Goal: Feedback & Contribution: Contribute content

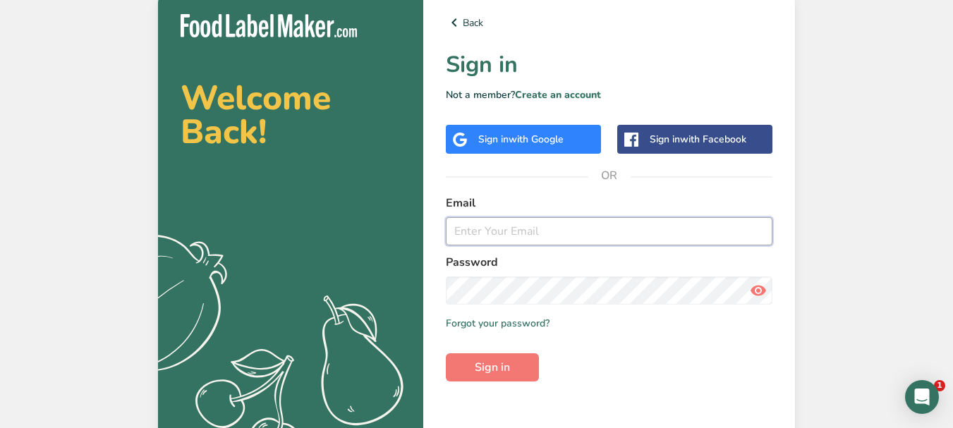
click at [499, 231] on input "email" at bounding box center [609, 231] width 327 height 28
type input "[EMAIL_ADDRESS][DOMAIN_NAME]"
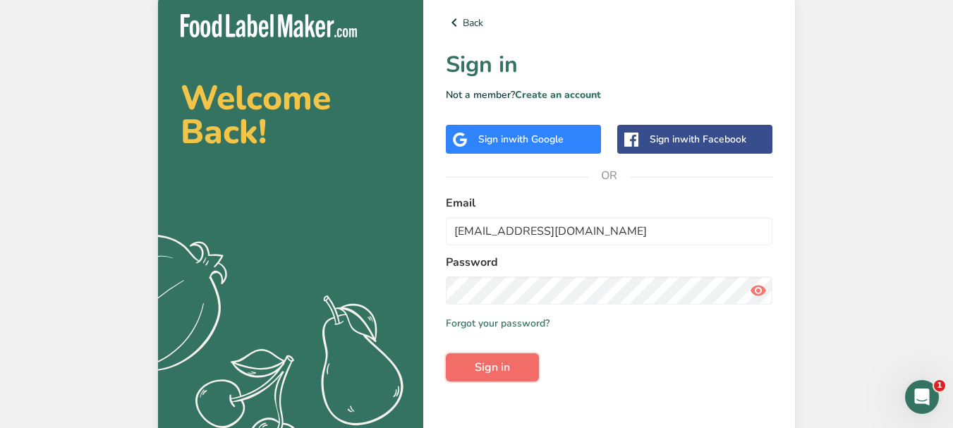
click at [507, 360] on span "Sign in" at bounding box center [492, 367] width 35 height 17
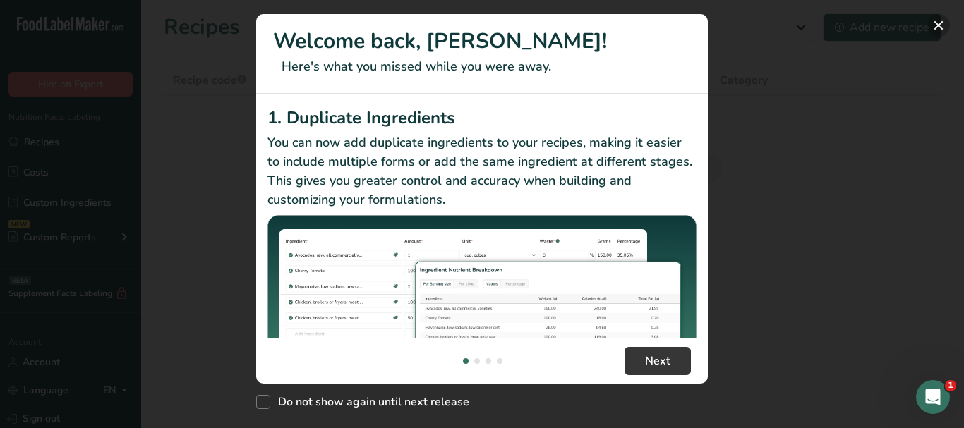
click at [941, 23] on button "New Features" at bounding box center [938, 25] width 23 height 23
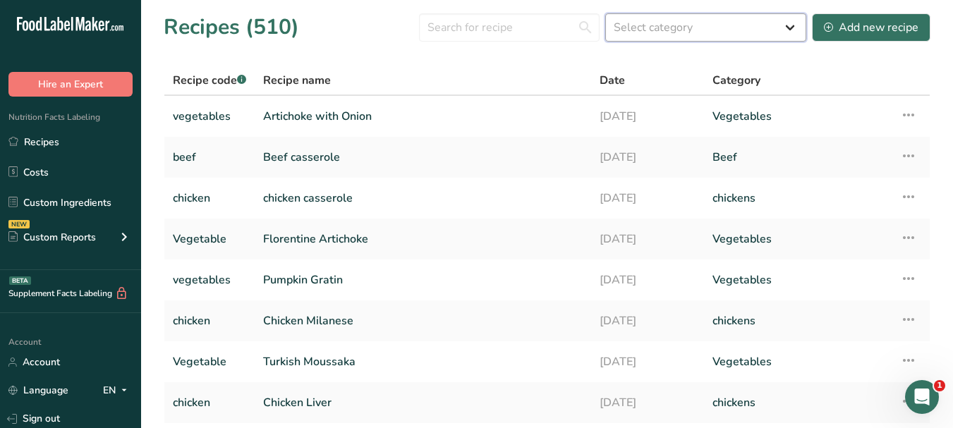
click at [797, 28] on select "Select category All Baked Goods Beef [GEOGRAPHIC_DATA] Boiled Breakfast chicken…" at bounding box center [706, 27] width 201 height 28
select select "820"
click at [606, 13] on select "Select category All Baked Goods Beef [GEOGRAPHIC_DATA] Boiled Breakfast chicken…" at bounding box center [706, 27] width 201 height 28
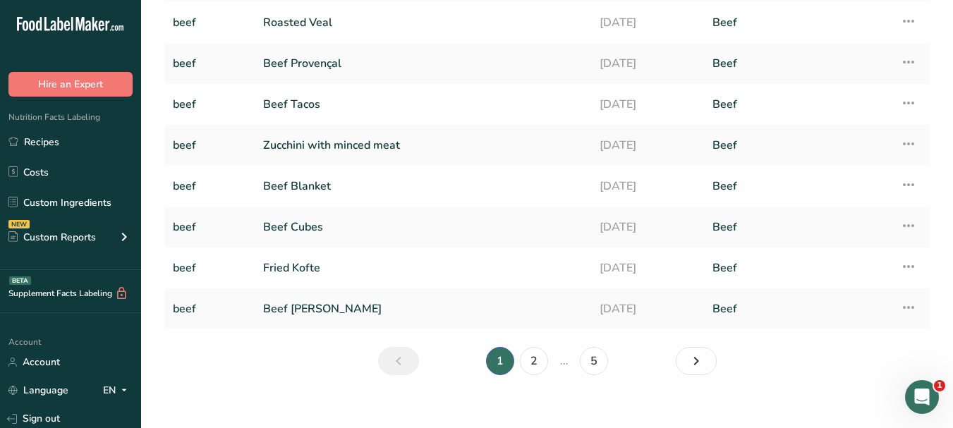
scroll to position [191, 0]
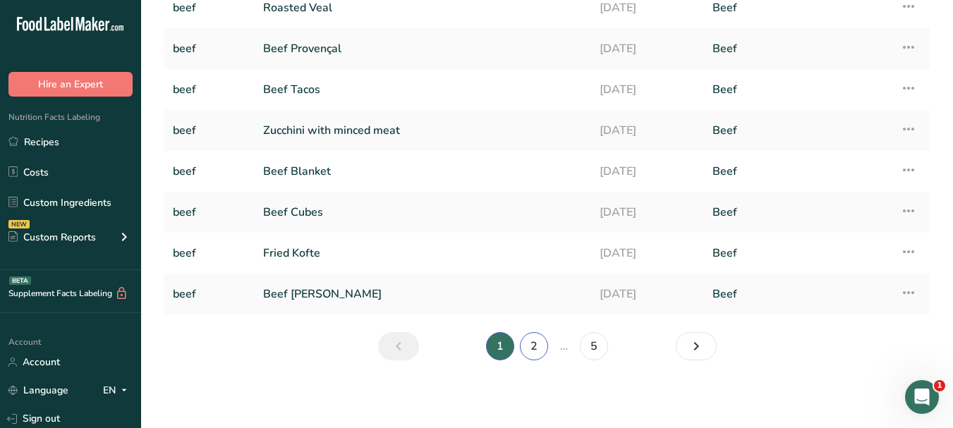
click at [533, 346] on link "2" at bounding box center [534, 346] width 28 height 28
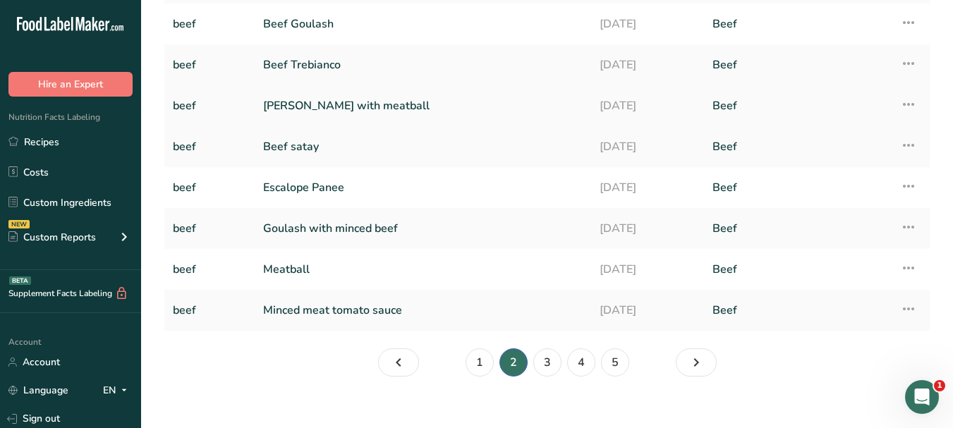
scroll to position [191, 0]
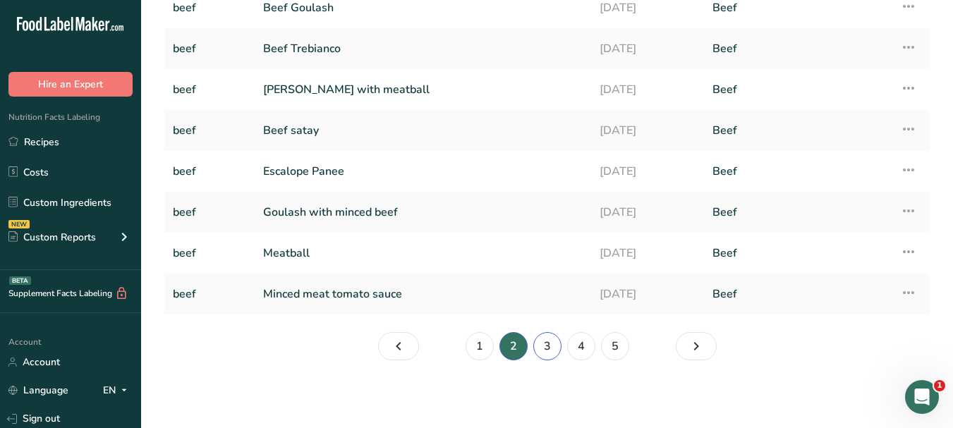
click at [553, 347] on link "3" at bounding box center [548, 346] width 28 height 28
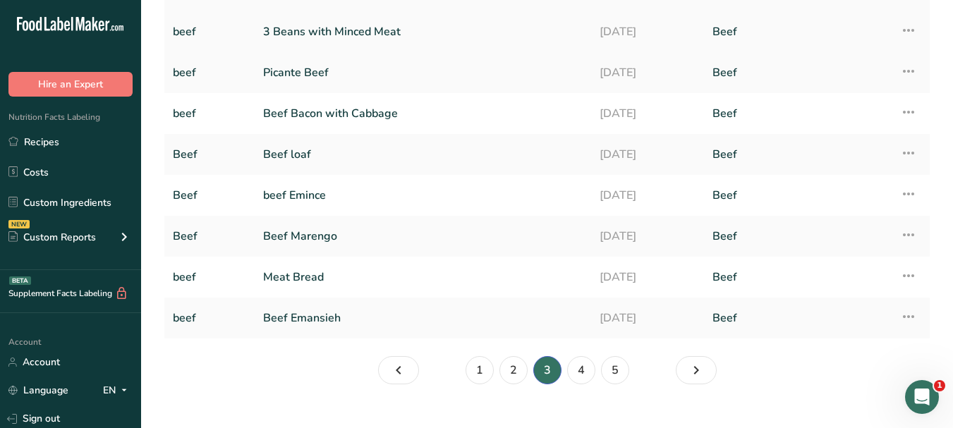
scroll to position [191, 0]
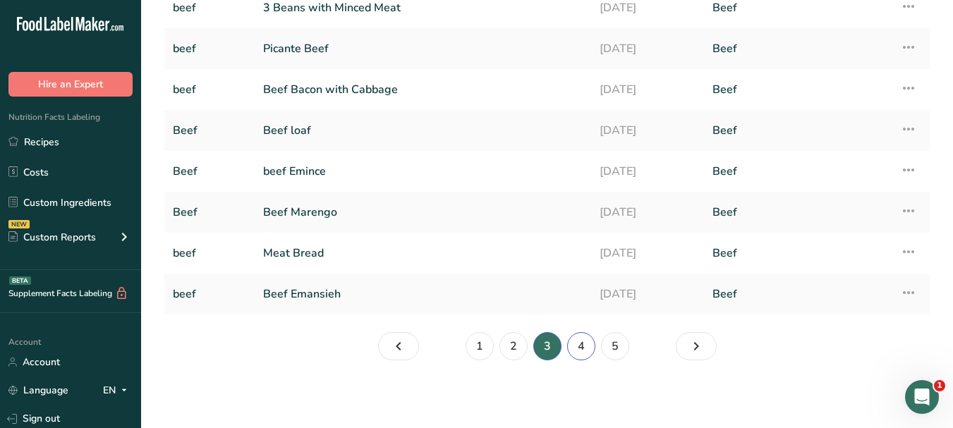
click at [580, 346] on link "4" at bounding box center [581, 346] width 28 height 28
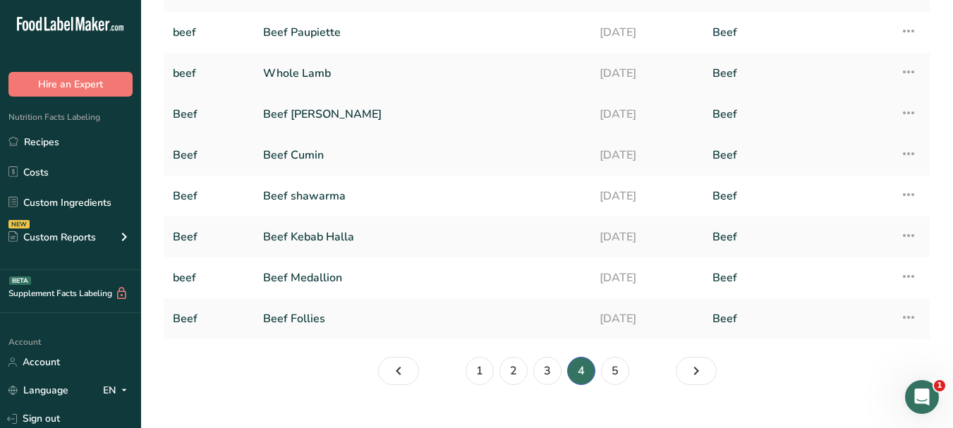
scroll to position [191, 0]
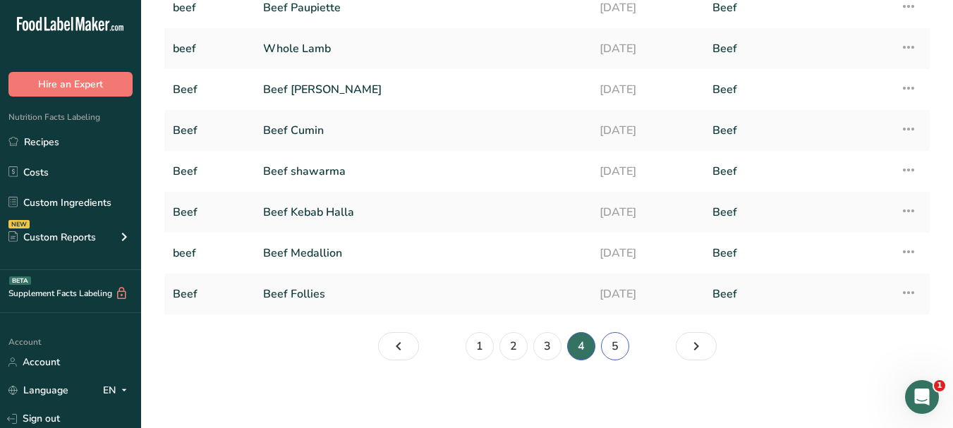
click at [614, 348] on link "5" at bounding box center [615, 346] width 28 height 28
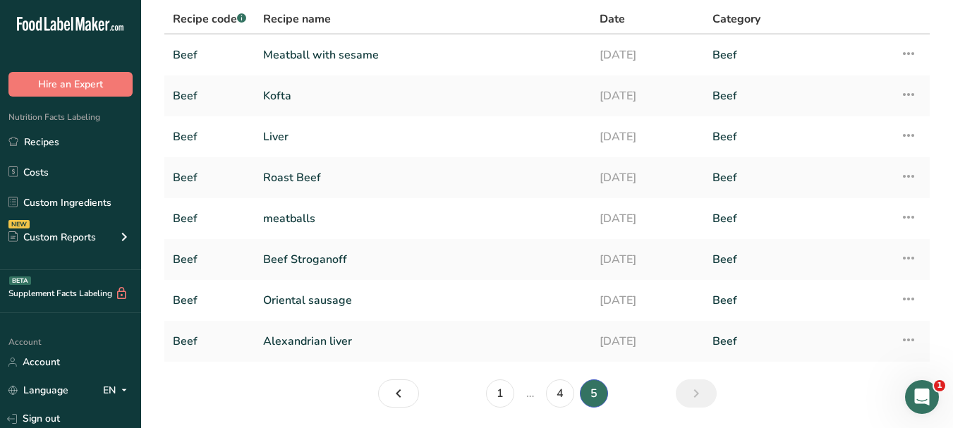
scroll to position [38, 0]
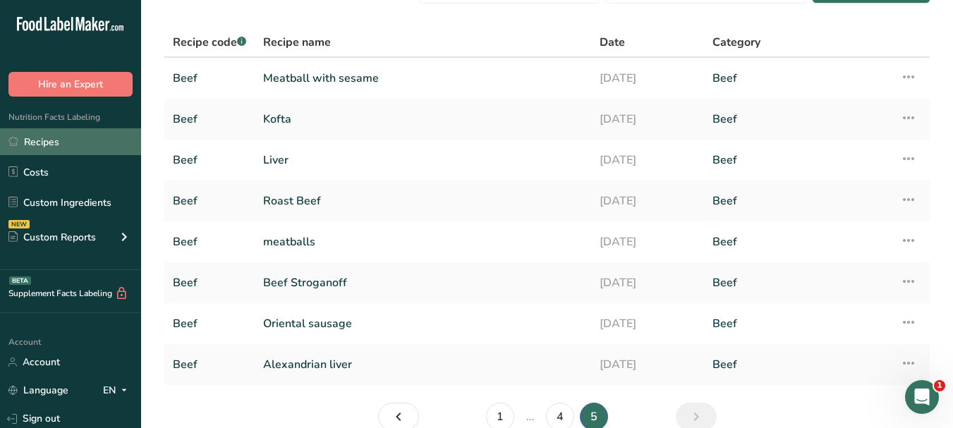
click at [51, 143] on link "Recipes" at bounding box center [70, 141] width 141 height 27
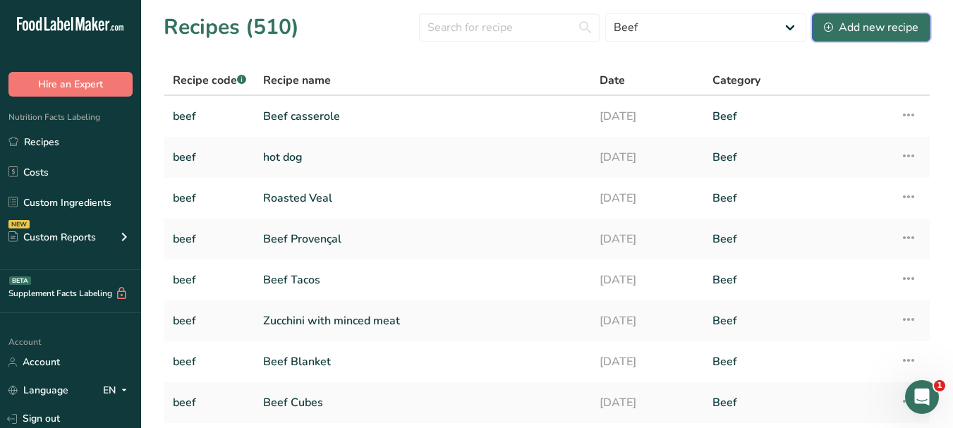
click at [848, 21] on div "Add new recipe" at bounding box center [871, 27] width 95 height 17
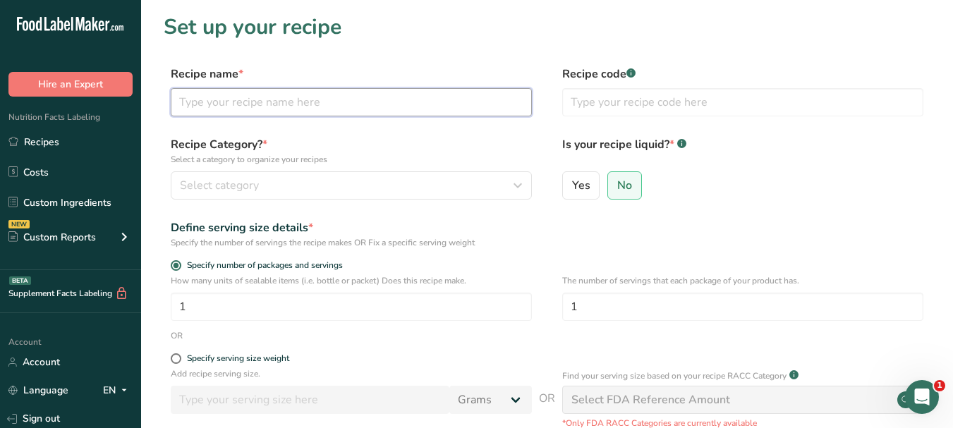
click at [281, 92] on input "text" at bounding box center [351, 102] width 361 height 28
paste input "Beef Wellington"
type input "Beef Wellington"
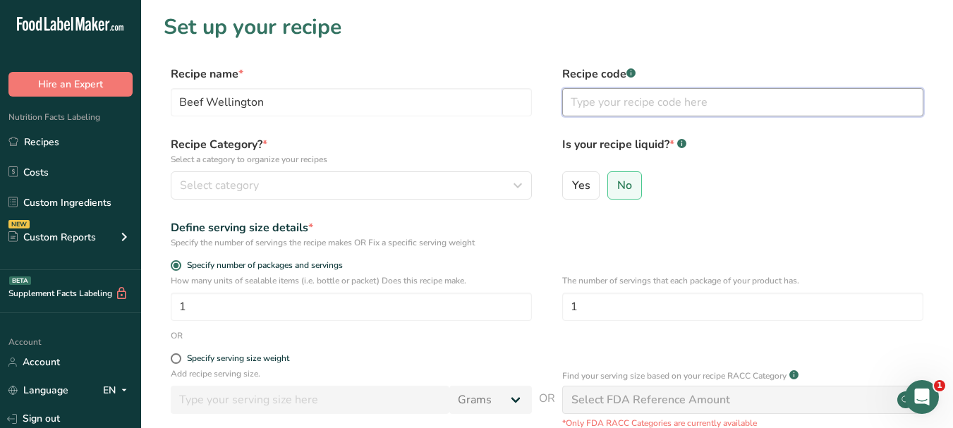
click at [592, 99] on input "text" at bounding box center [742, 102] width 361 height 28
type input "beef"
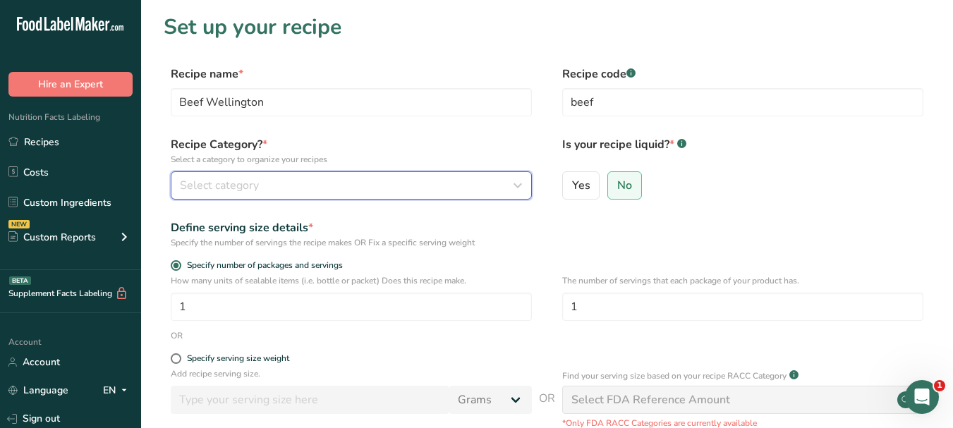
click at [401, 181] on div "Select category" at bounding box center [347, 185] width 335 height 17
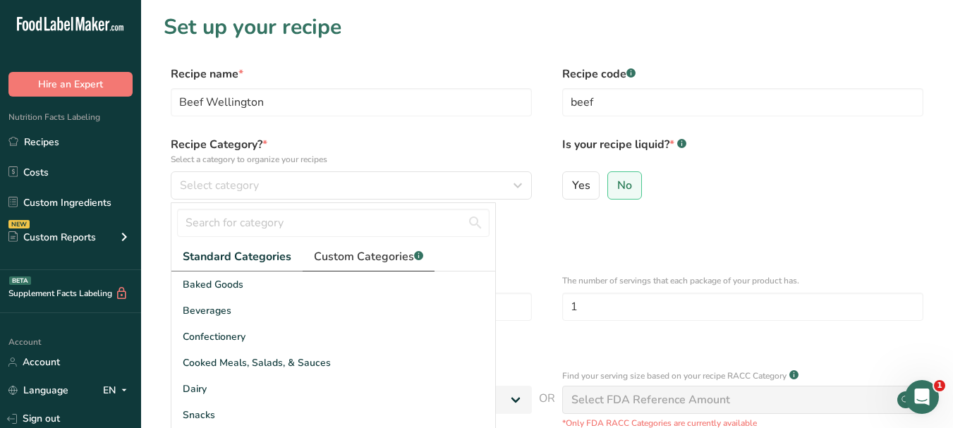
click at [365, 254] on span "Custom Categories .a-a{fill:#347362;}.b-a{fill:#fff;}" at bounding box center [368, 256] width 109 height 17
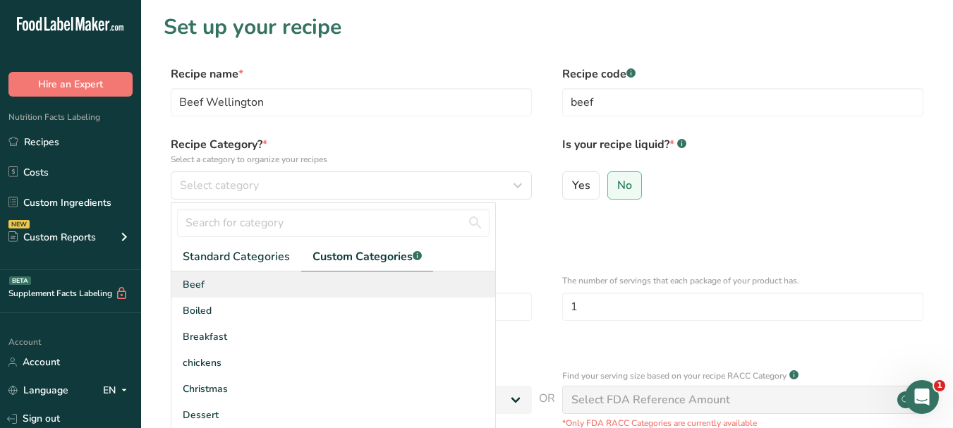
click at [230, 281] on div "Beef" at bounding box center [333, 285] width 324 height 26
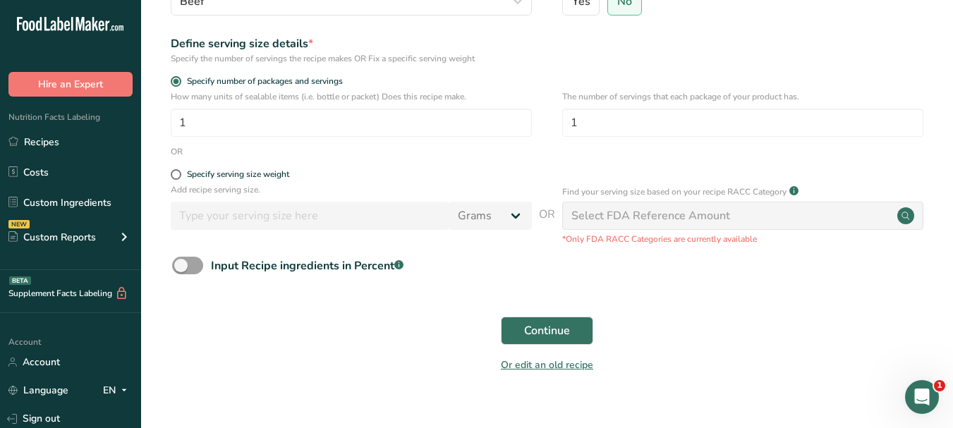
scroll to position [205, 0]
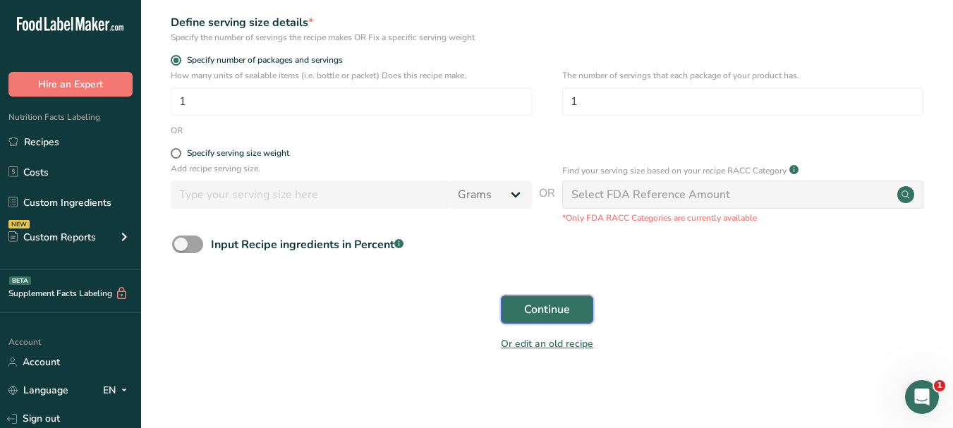
click at [528, 305] on span "Continue" at bounding box center [547, 309] width 46 height 17
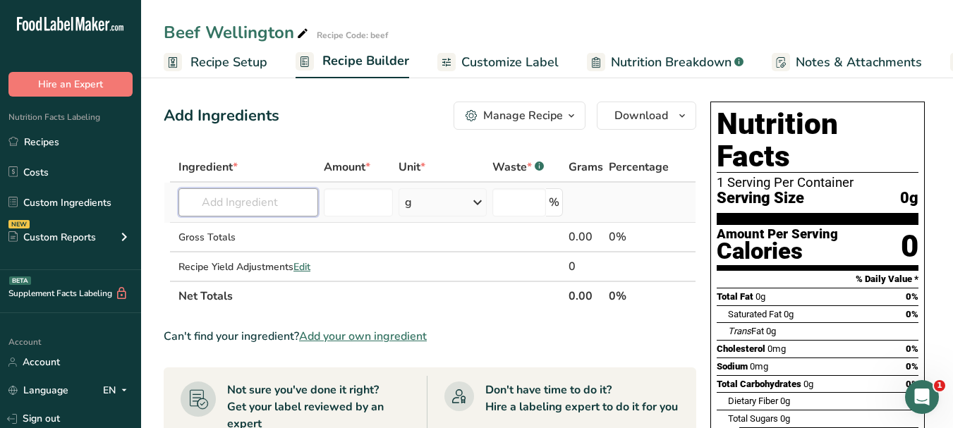
paste input "beef"
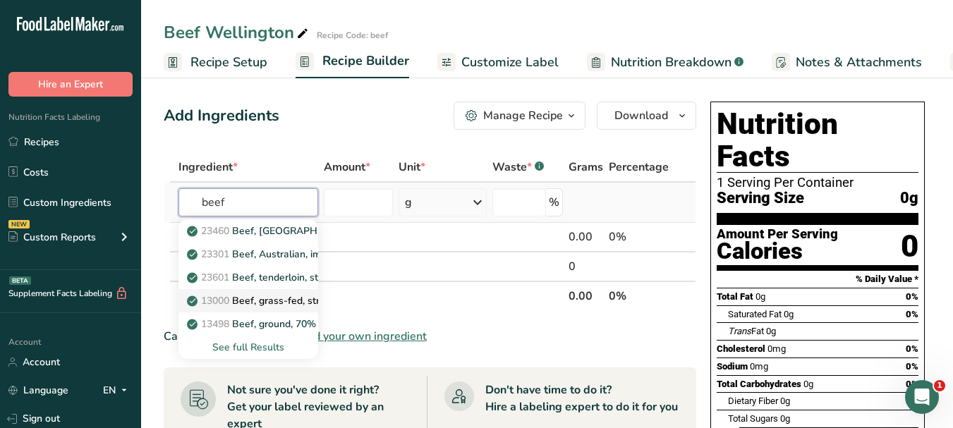
type input "beef"
click at [281, 298] on p "13000 Beef, grass-fed, strip steaks, lean only, raw" at bounding box center [309, 301] width 239 height 15
type input "Beef, grass-fed, strip steaks, lean only, raw"
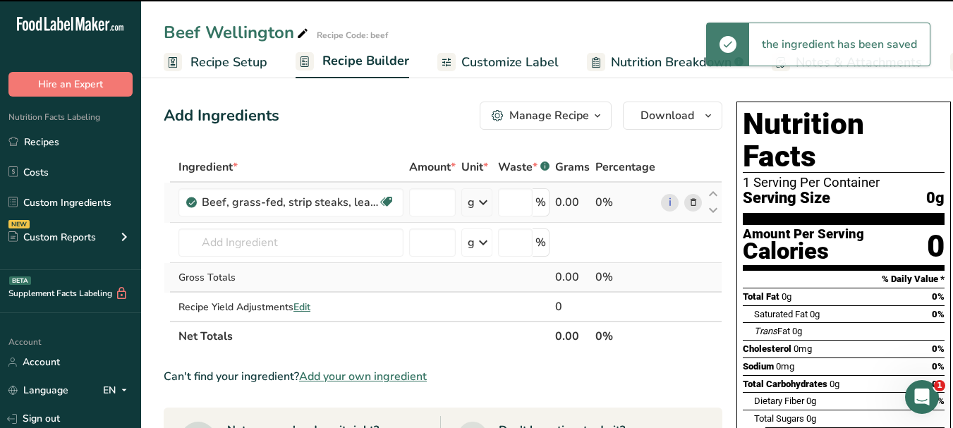
type input "0"
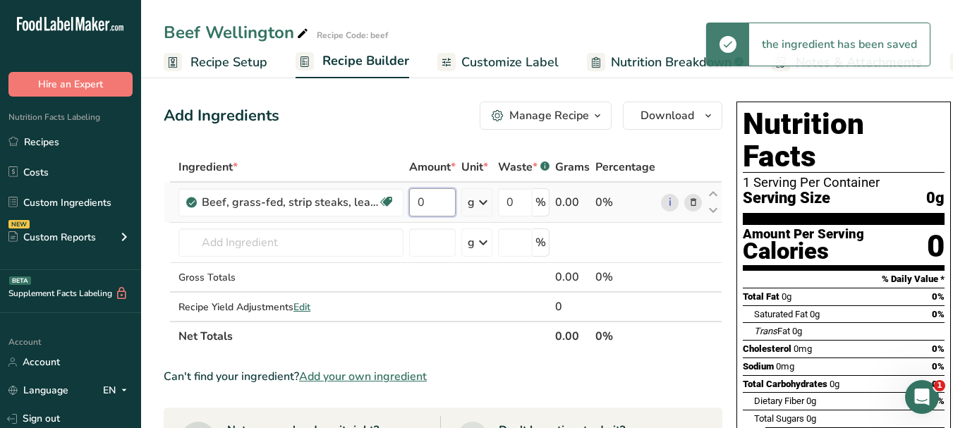
click at [418, 194] on input "0" at bounding box center [432, 202] width 47 height 28
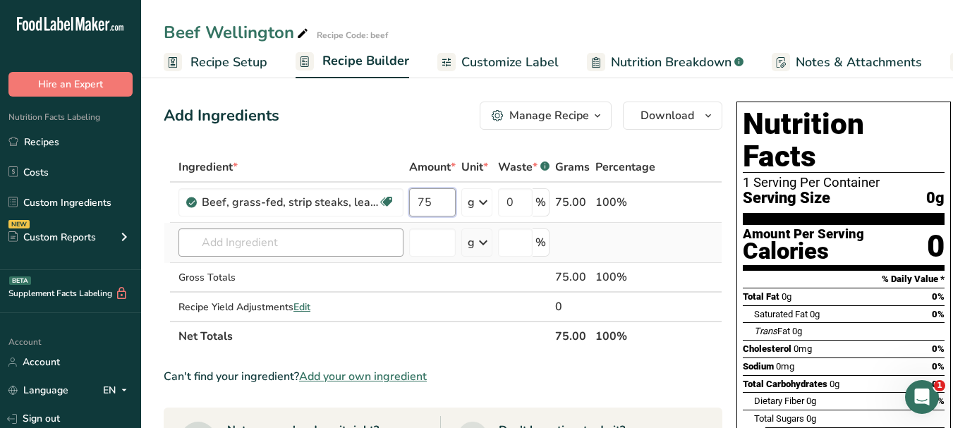
type input "75"
click at [276, 233] on div "Ingredient * Amount * Unit * Waste * .a-a{fill:#347362;}.b-a{fill:#fff;} Grams …" at bounding box center [443, 251] width 559 height 199
paste input "salt"
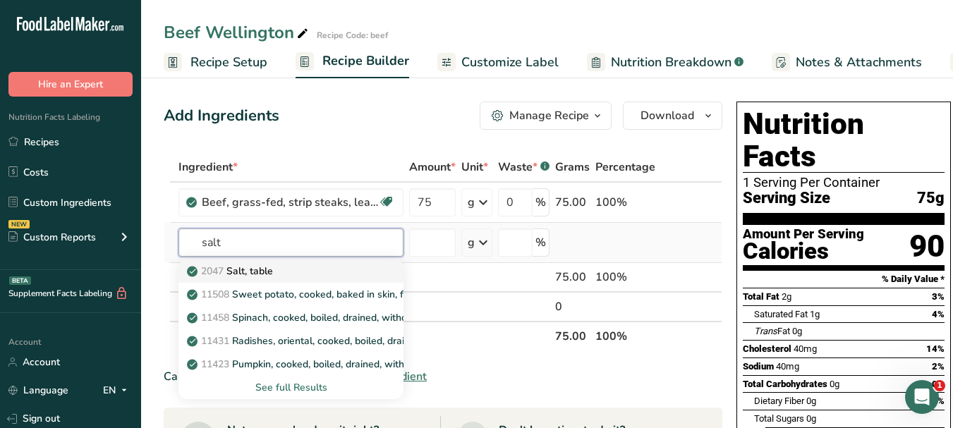
type input "salt"
click at [262, 274] on p "2047 Salt, table" at bounding box center [231, 271] width 83 height 15
type input "Salt, table"
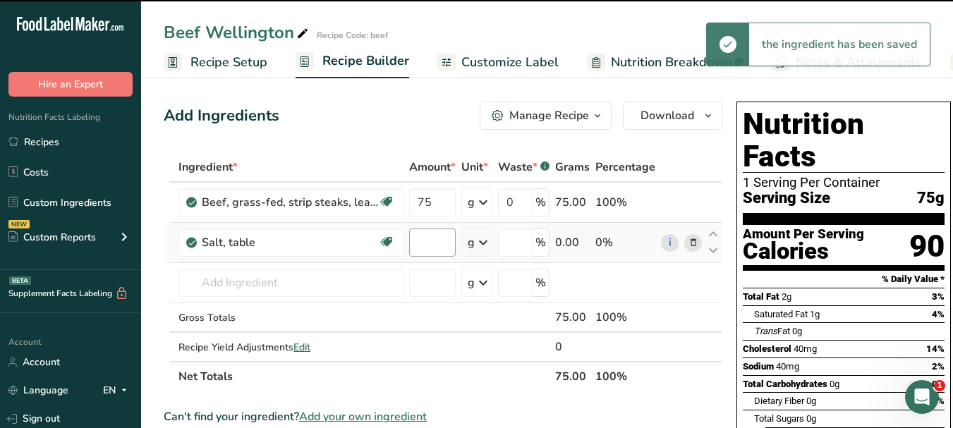
type input "0"
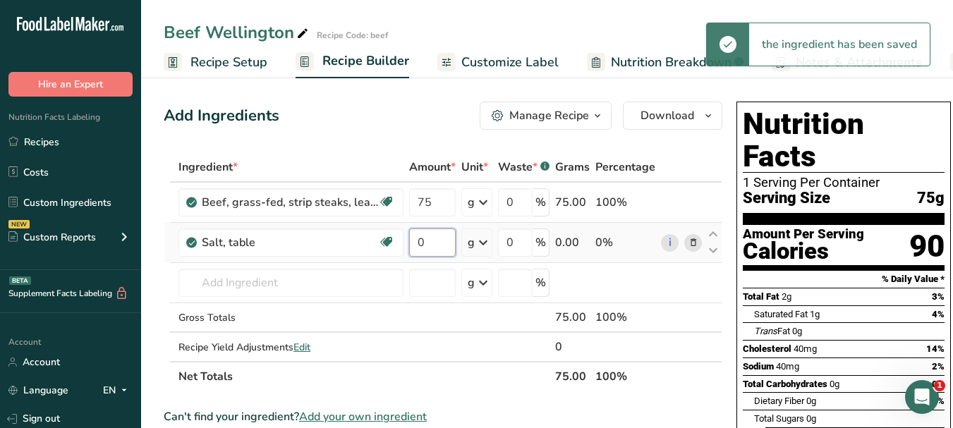
click at [420, 239] on input "0" at bounding box center [432, 243] width 47 height 28
type input "5"
click at [302, 285] on div "Ingredient * Amount * Unit * Waste * .a-a{fill:#347362;}.b-a{fill:#fff;} Grams …" at bounding box center [443, 271] width 559 height 239
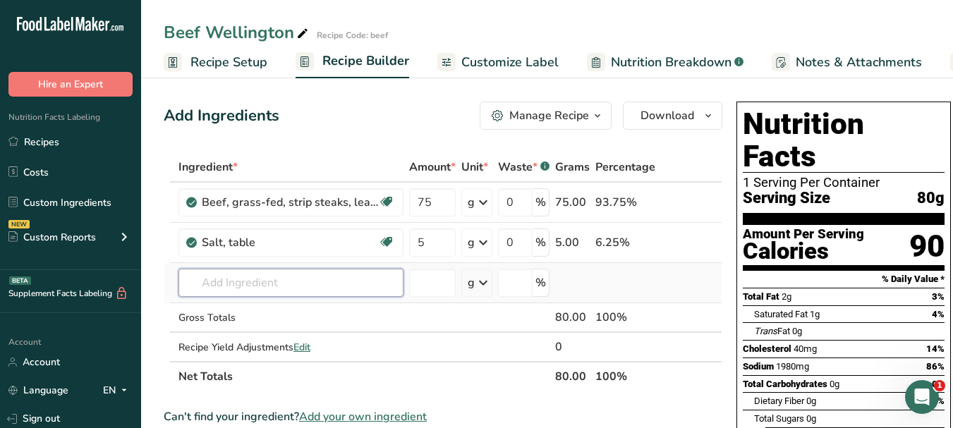
paste input "black pepper"
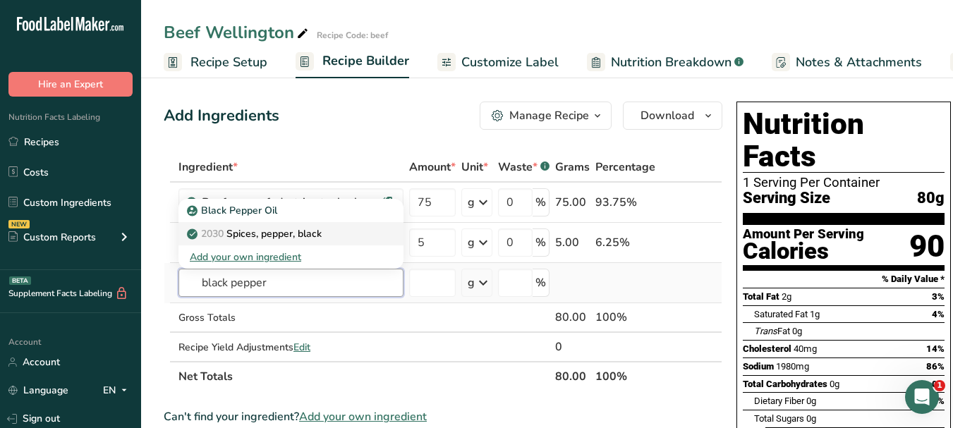
type input "black pepper"
click at [318, 236] on p "2030 Spices, pepper, black" at bounding box center [256, 234] width 132 height 15
type input "Spices, pepper, black"
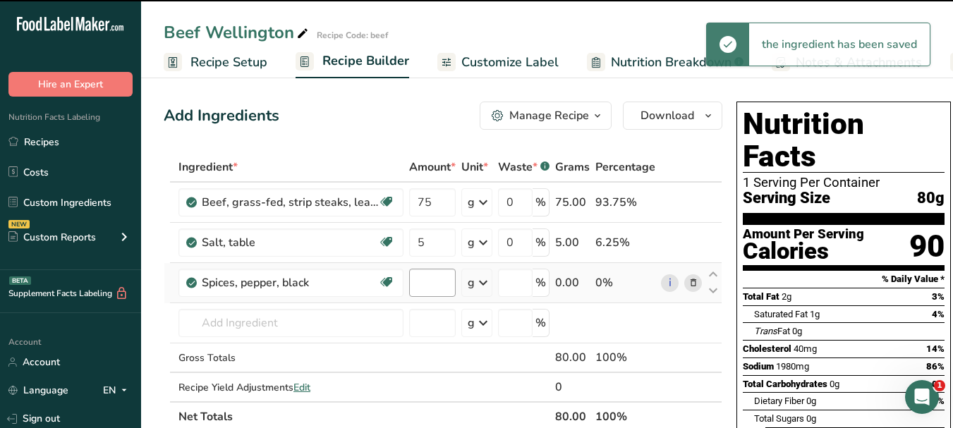
type input "0"
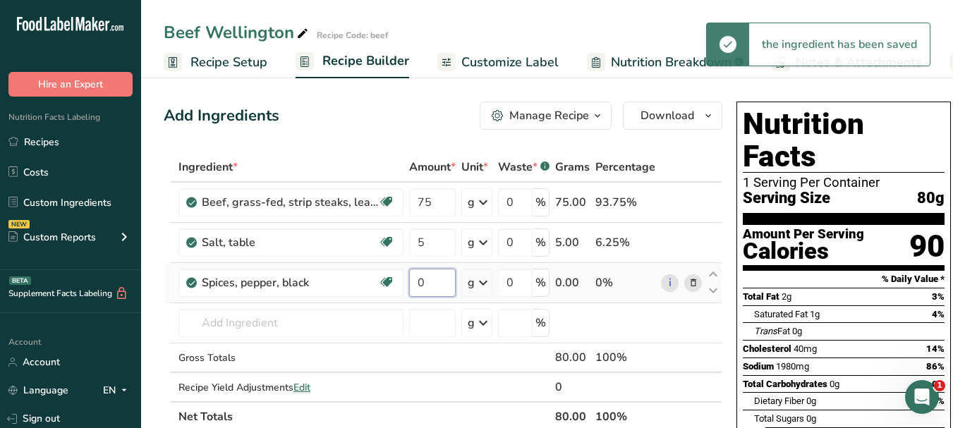
click at [418, 274] on input "0" at bounding box center [432, 283] width 47 height 28
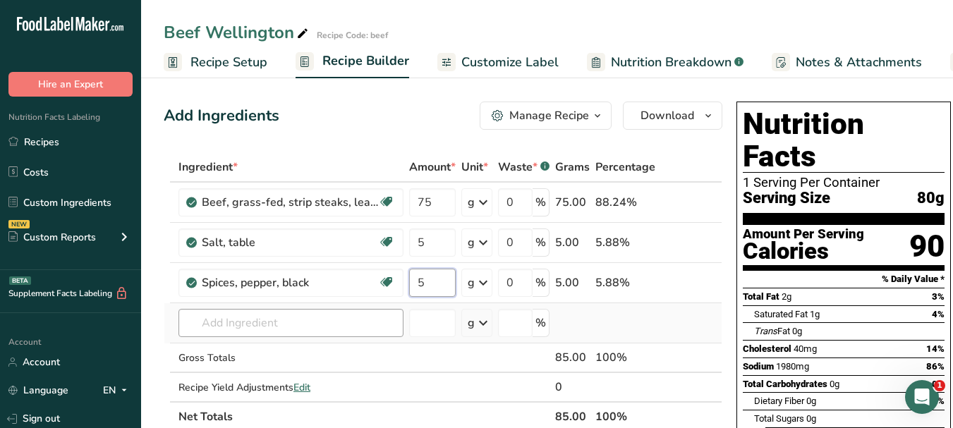
type input "5"
click at [277, 320] on div "Ingredient * Amount * Unit * Waste * .a-a{fill:#347362;}.b-a{fill:#fff;} Grams …" at bounding box center [443, 291] width 559 height 279
paste input "olive oil"
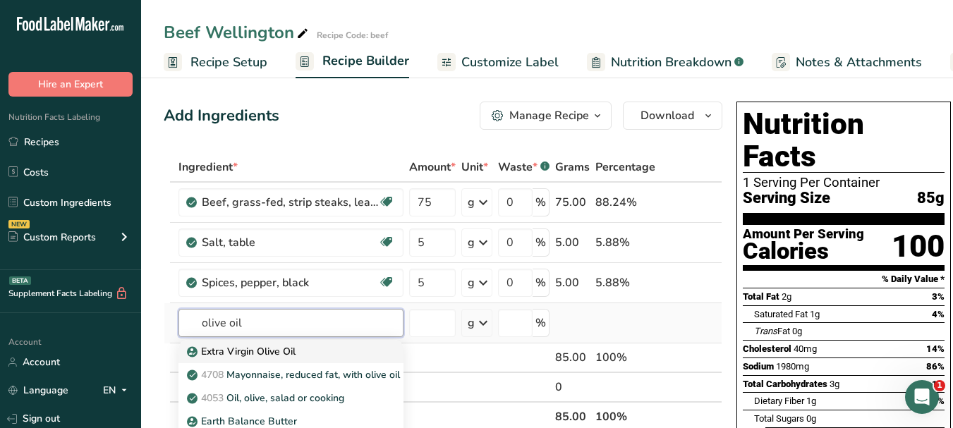
type input "olive oil"
click at [281, 348] on p "Extra Virgin Olive Oil" at bounding box center [243, 351] width 106 height 15
type input "Extra Virgin Olive Oil"
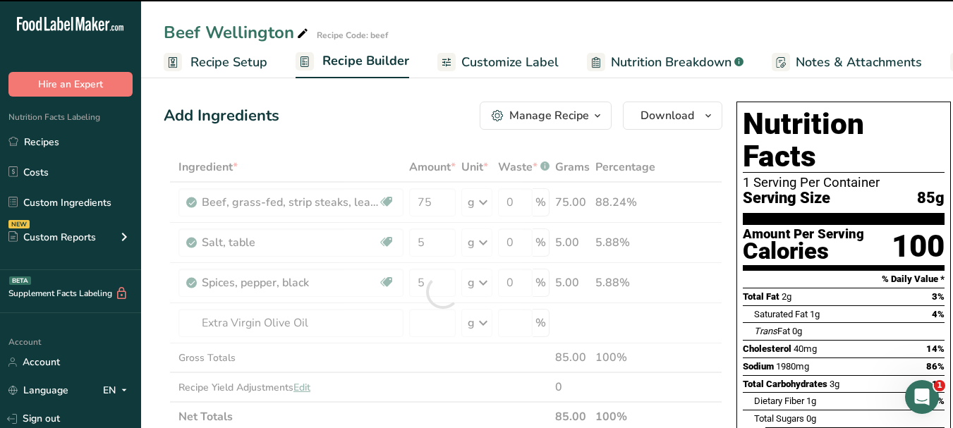
type input "0"
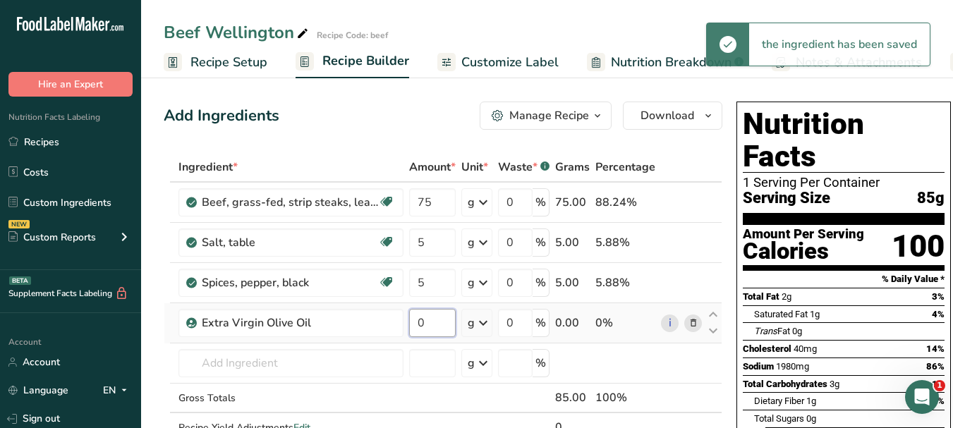
click at [416, 318] on input "0" at bounding box center [432, 323] width 47 height 28
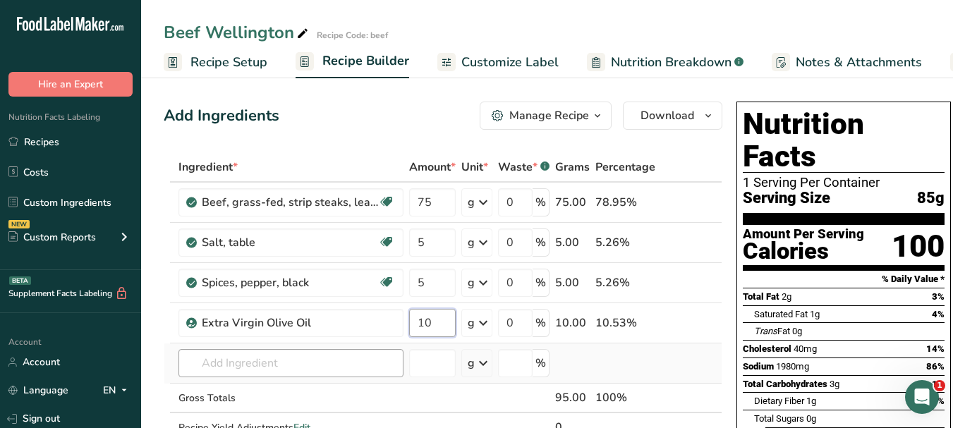
type input "10"
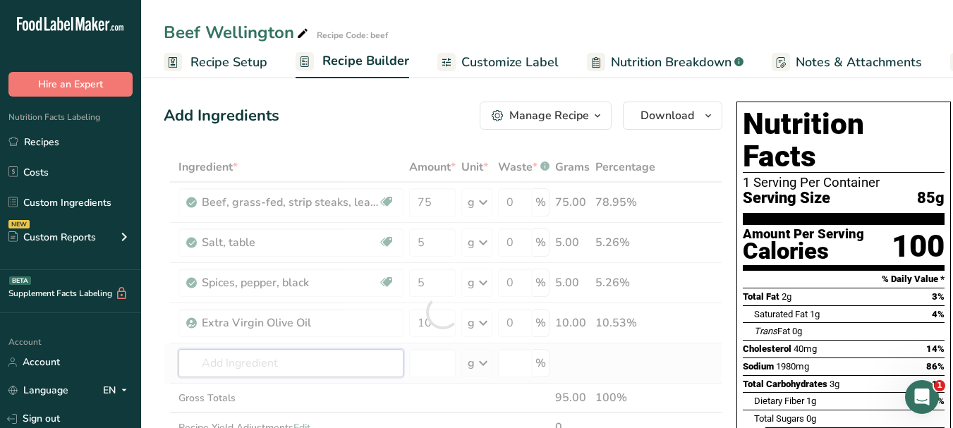
click at [289, 362] on div "Ingredient * Amount * Unit * Waste * .a-a{fill:#347362;}.b-a{fill:#fff;} Grams …" at bounding box center [443, 312] width 559 height 320
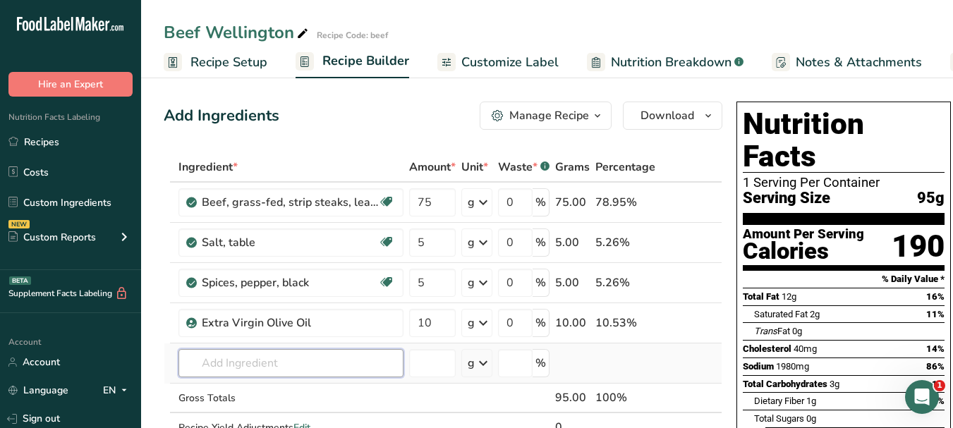
paste input "mushrooms"
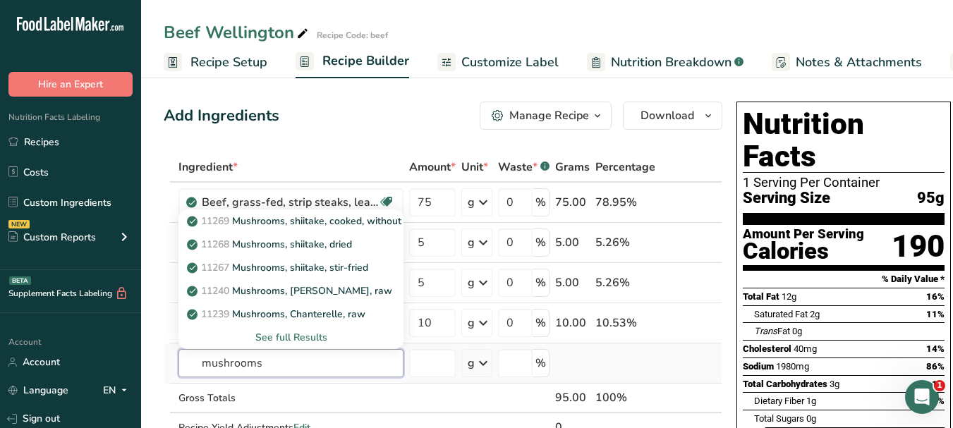
type input "mushrooms"
click at [316, 333] on div "See full Results" at bounding box center [291, 337] width 203 height 15
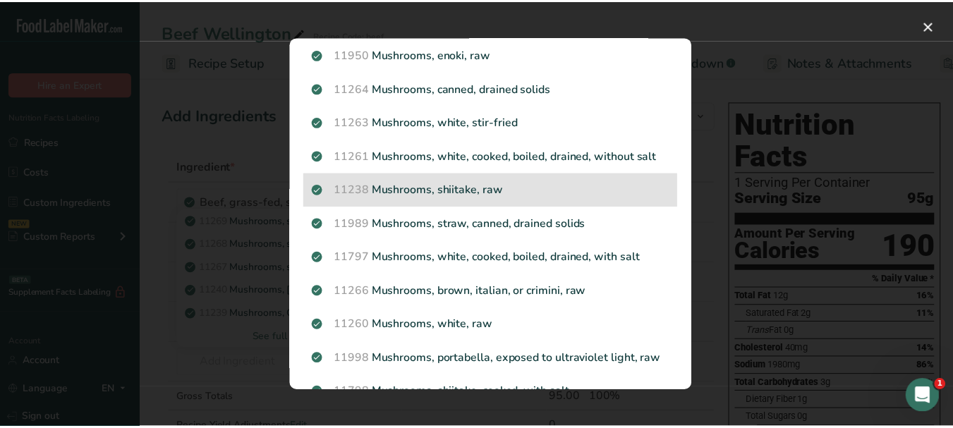
scroll to position [212, 0]
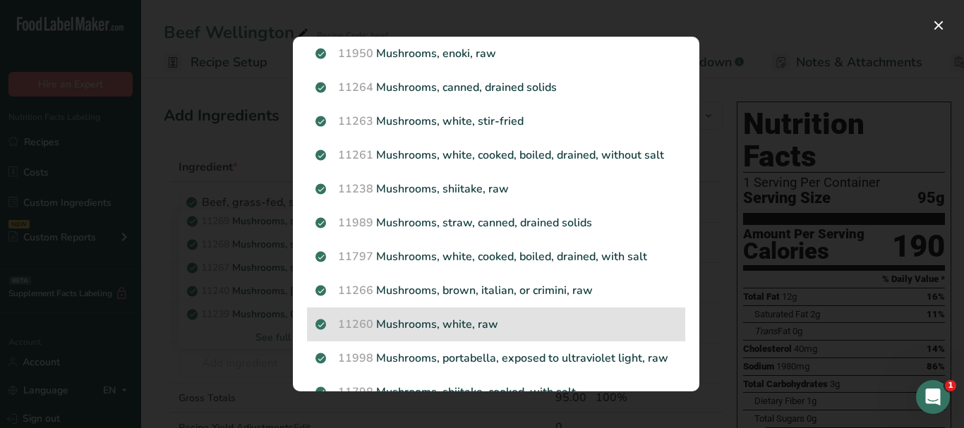
click at [463, 327] on p "11260 Mushrooms, white, raw" at bounding box center [495, 324] width 361 height 17
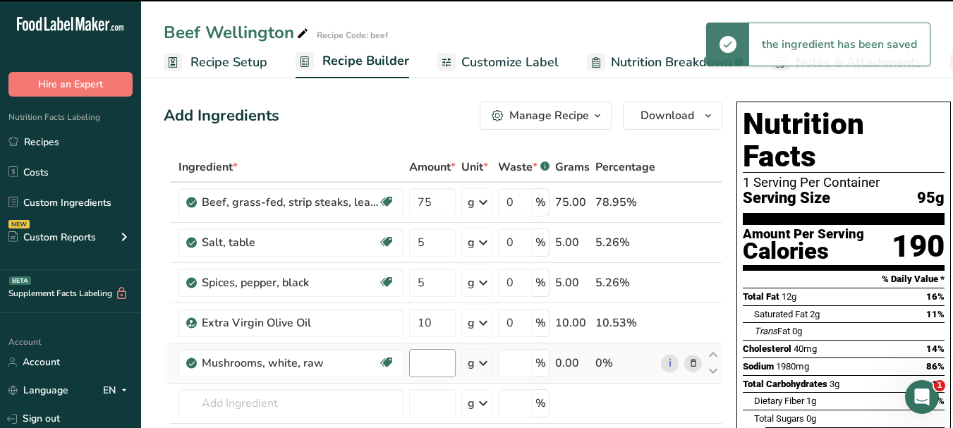
type input "0"
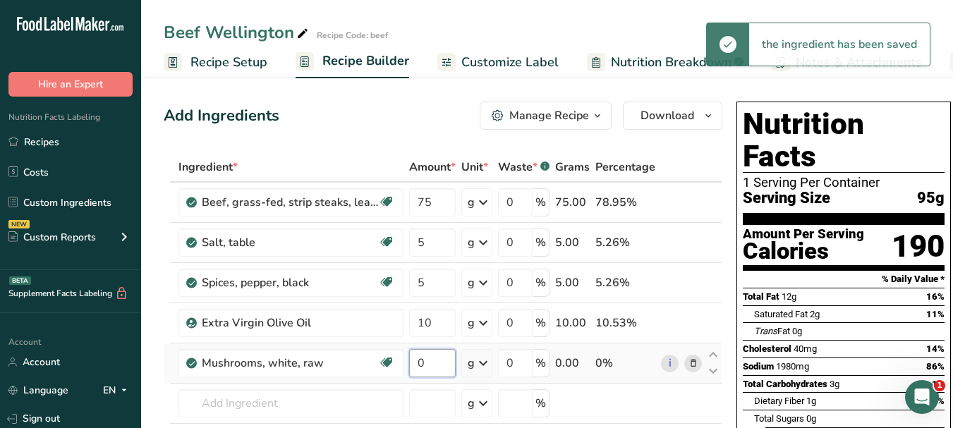
click at [419, 361] on input "0" at bounding box center [432, 363] width 47 height 28
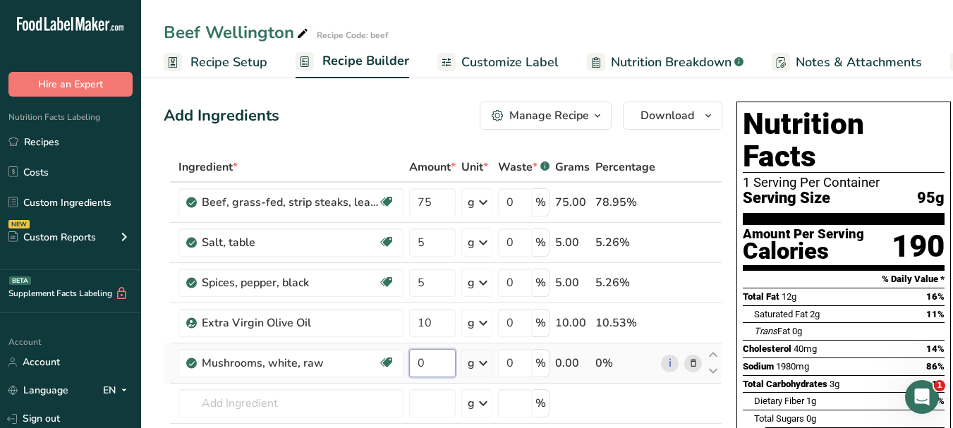
click at [418, 360] on input "0" at bounding box center [432, 363] width 47 height 28
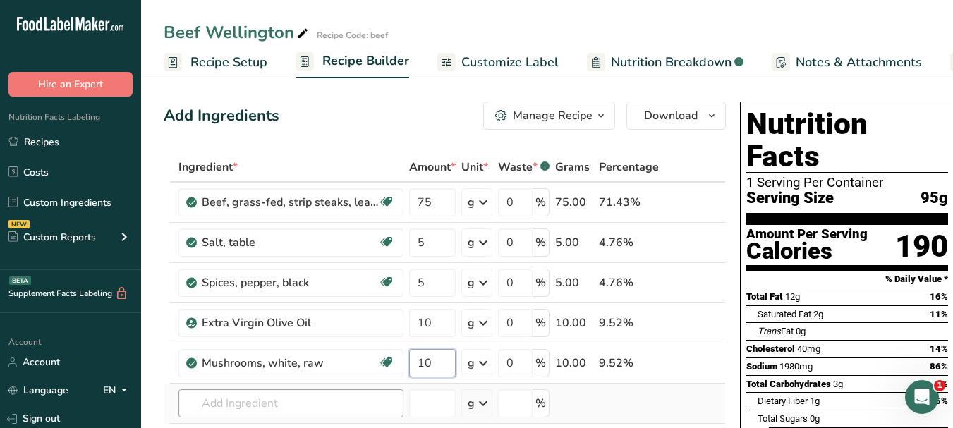
type input "10"
click at [284, 406] on div "Ingredient * Amount * Unit * Waste * .a-a{fill:#347362;}.b-a{fill:#fff;} Grams …" at bounding box center [445, 332] width 562 height 360
paste input "egg"
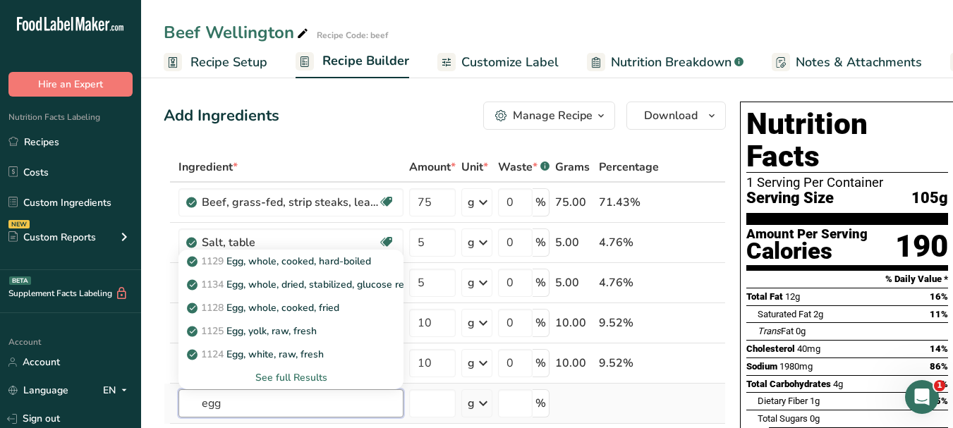
type input "egg"
click at [307, 375] on div "See full Results" at bounding box center [291, 378] width 203 height 15
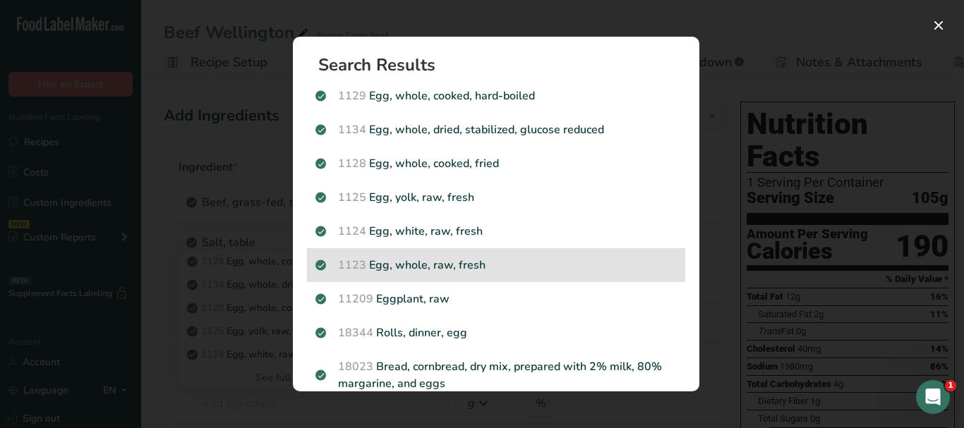
click at [561, 267] on p "1123 Egg, whole, raw, fresh" at bounding box center [495, 265] width 361 height 17
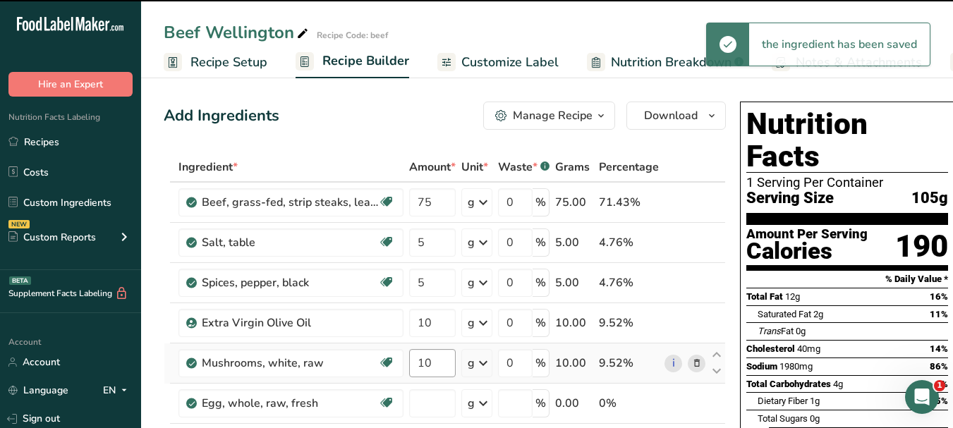
type input "0"
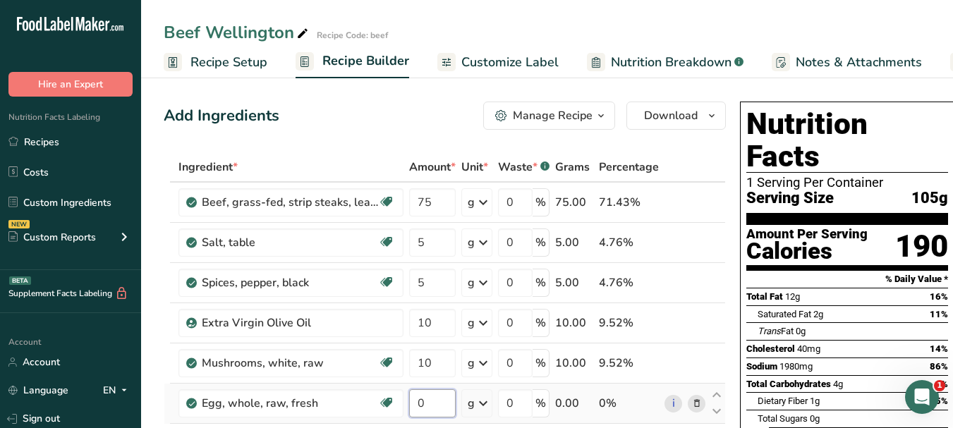
click at [414, 397] on input "0" at bounding box center [432, 404] width 47 height 28
type input "10"
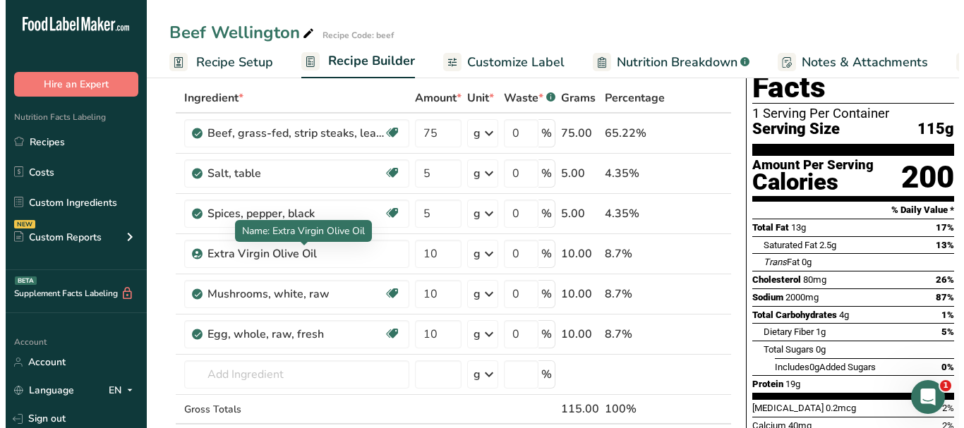
scroll to position [71, 0]
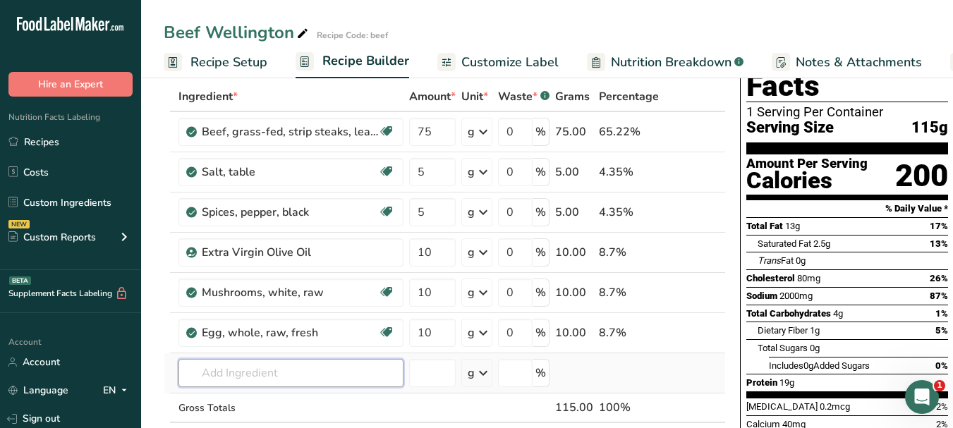
click at [255, 371] on input "text" at bounding box center [291, 373] width 225 height 28
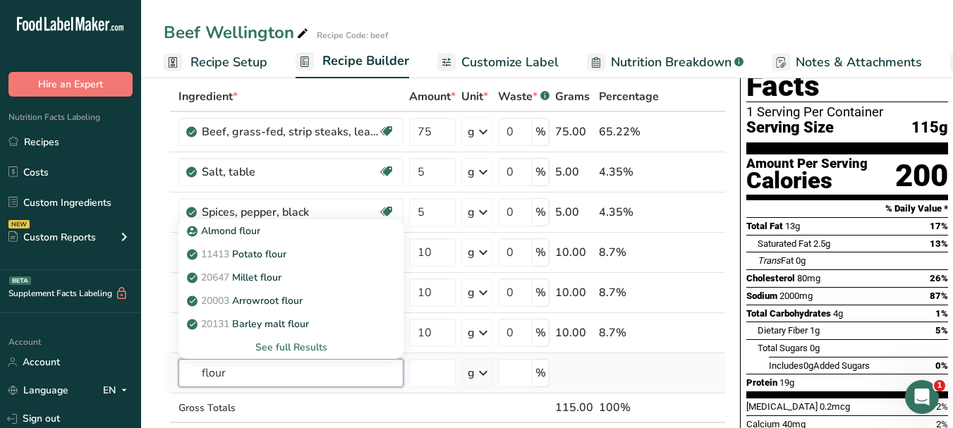
type input "flour"
click at [319, 344] on div "See full Results" at bounding box center [291, 347] width 203 height 15
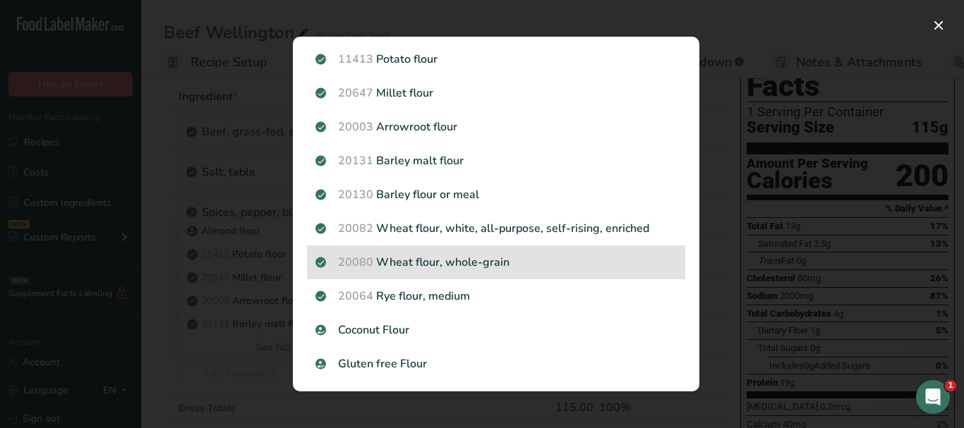
click at [555, 269] on p "20080 Wheat flour, whole-grain" at bounding box center [495, 262] width 361 height 17
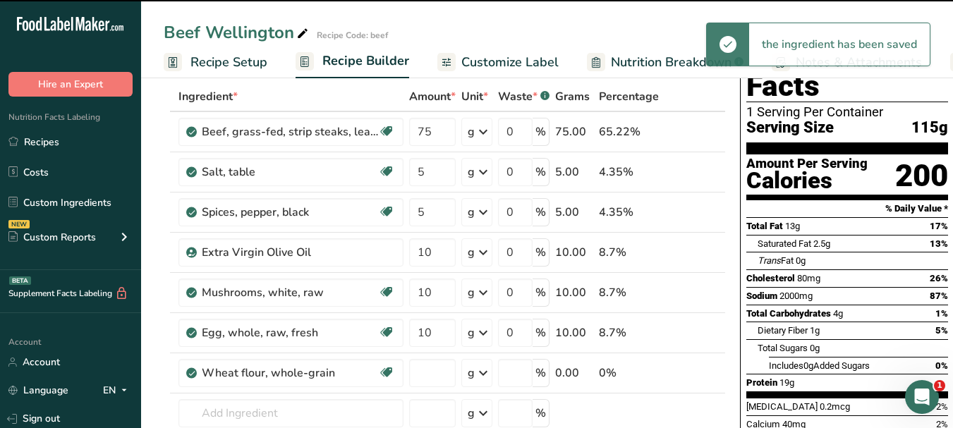
type input "0"
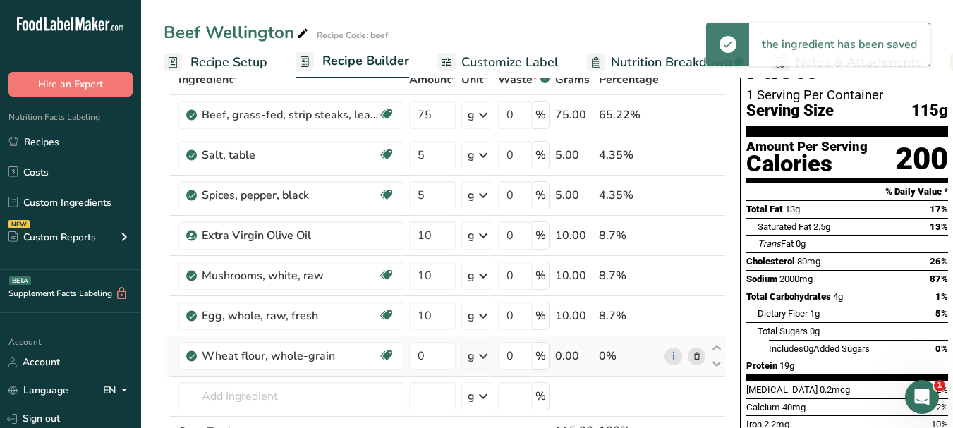
scroll to position [141, 0]
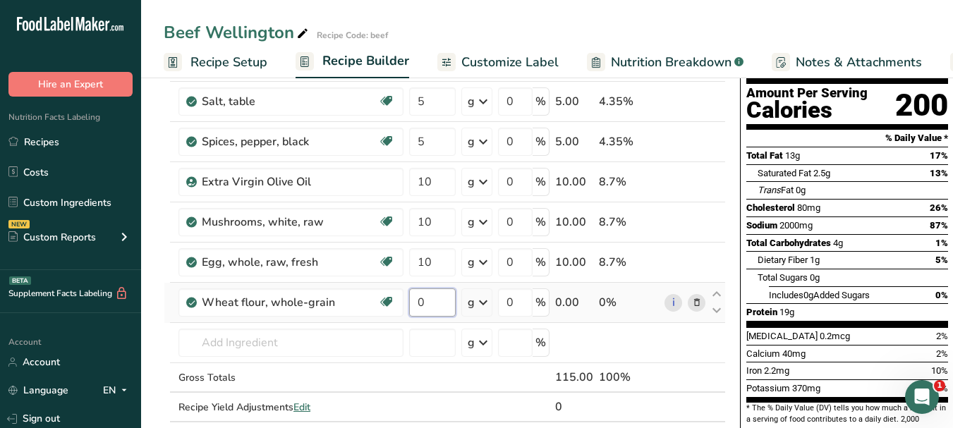
click at [421, 298] on input "0" at bounding box center [432, 303] width 47 height 28
type input "10"
click at [485, 63] on span "Customize Label" at bounding box center [510, 62] width 97 height 19
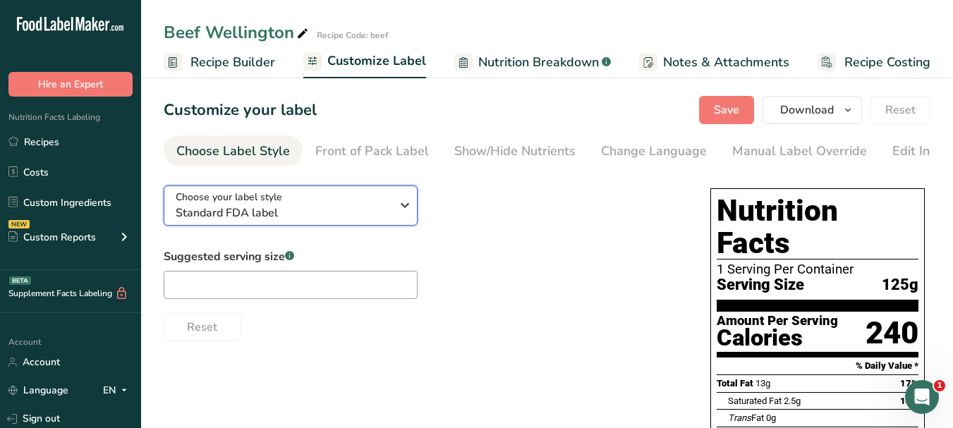
click at [410, 205] on icon "button" at bounding box center [405, 205] width 17 height 25
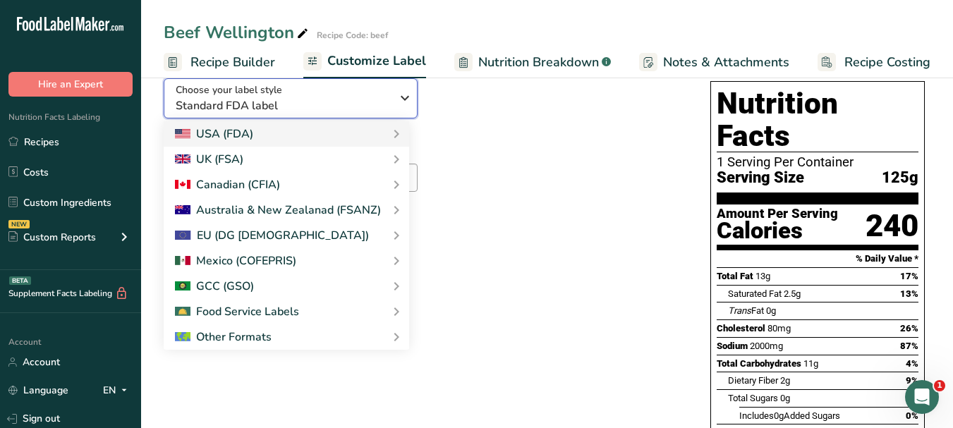
scroll to position [141, 0]
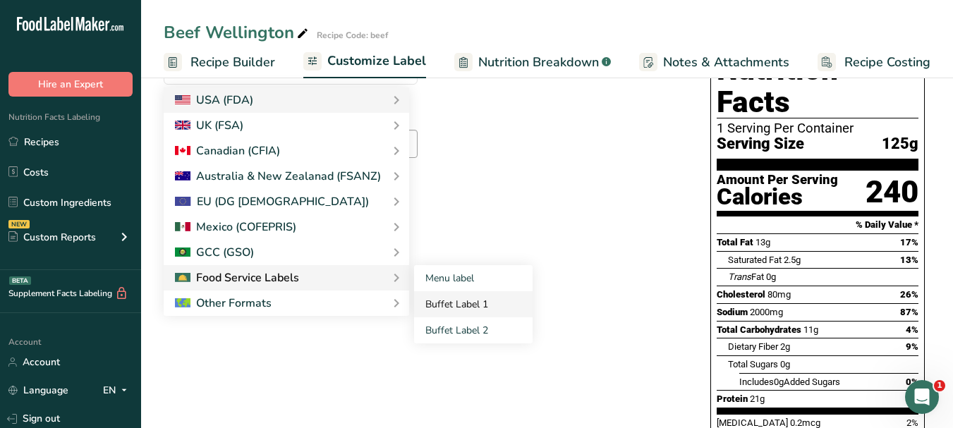
click at [424, 304] on link "Buffet Label 1" at bounding box center [473, 304] width 119 height 26
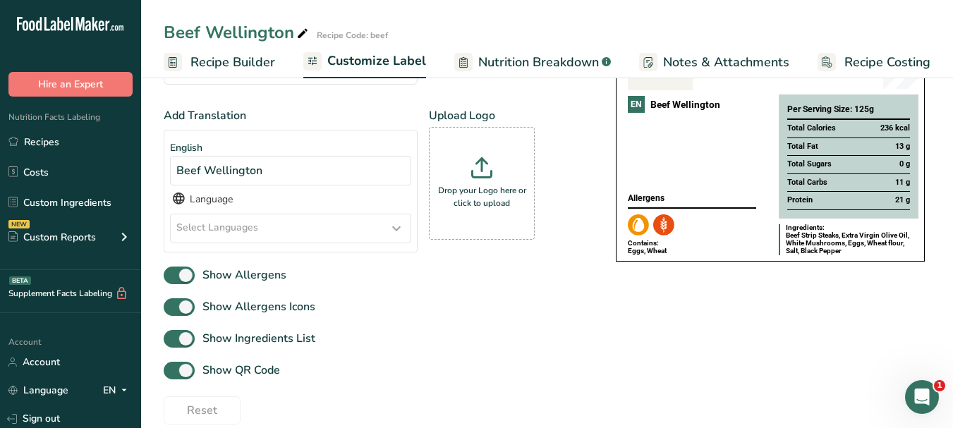
click at [392, 230] on icon at bounding box center [396, 228] width 17 height 25
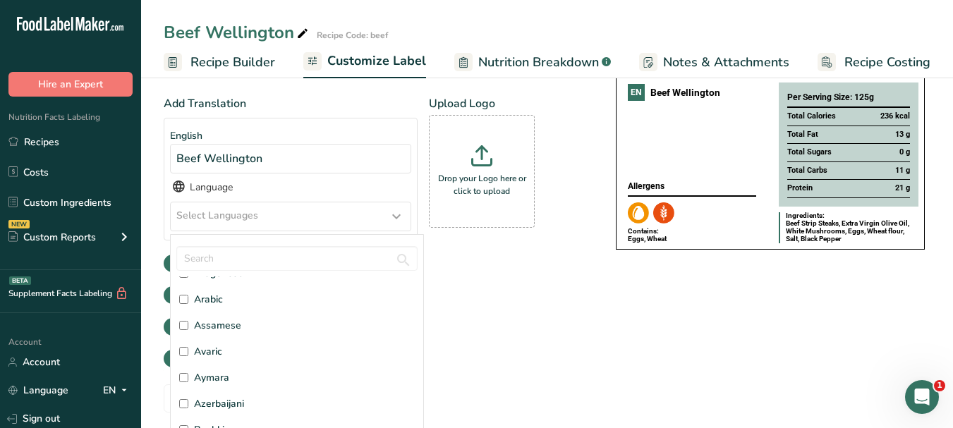
click at [235, 299] on label "Arabic" at bounding box center [297, 299] width 236 height 15
click at [188, 299] on input "Arabic" at bounding box center [183, 299] width 9 height 9
checkbox input "true"
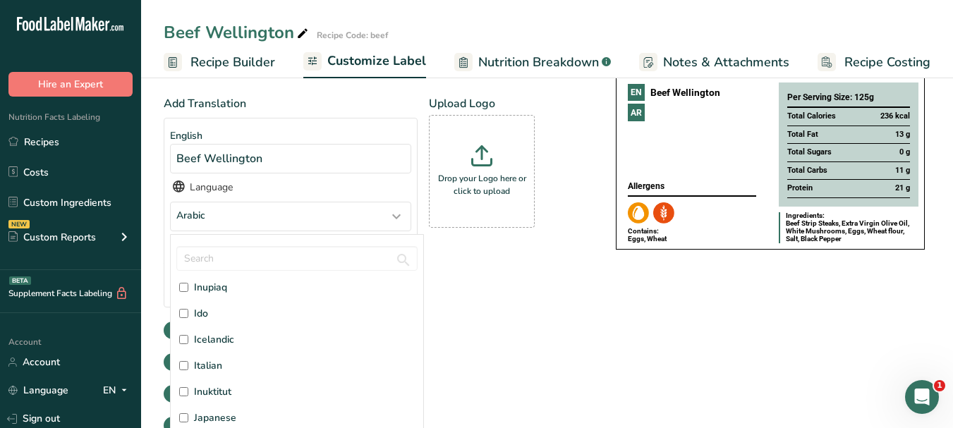
scroll to position [1764, 0]
click at [216, 294] on span "Italian" at bounding box center [208, 295] width 28 height 15
click at [188, 294] on input "Italian" at bounding box center [183, 295] width 9 height 9
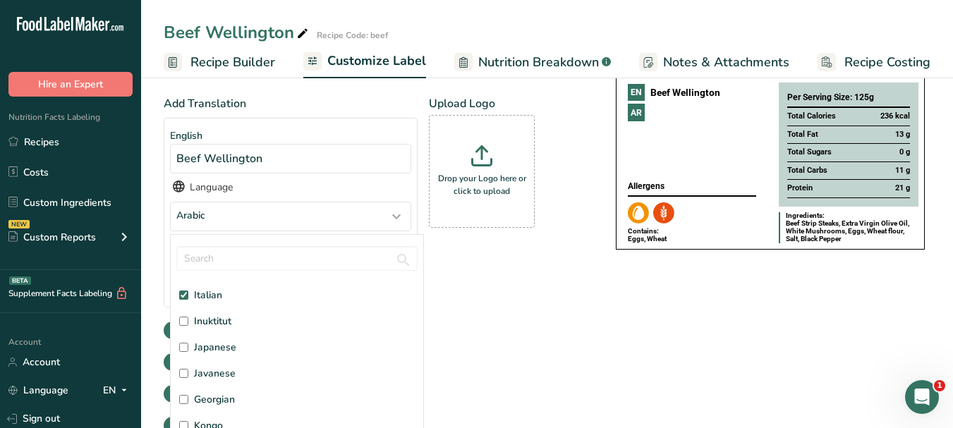
checkbox input "true"
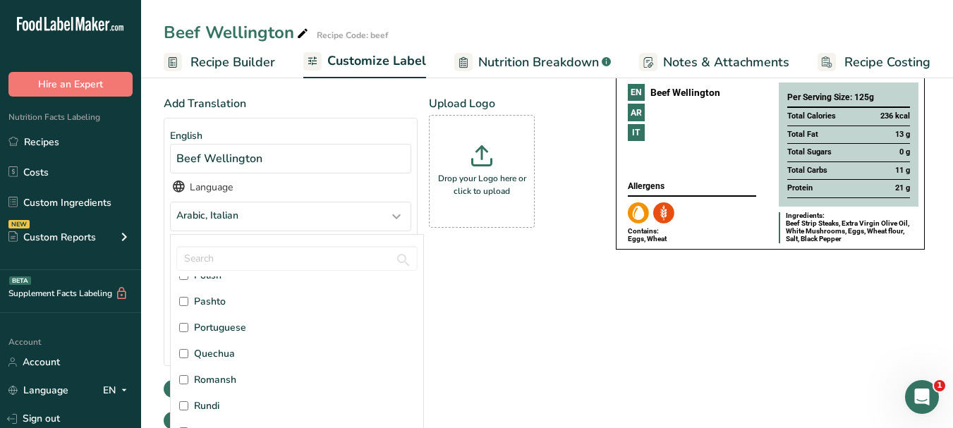
scroll to position [3317, 0]
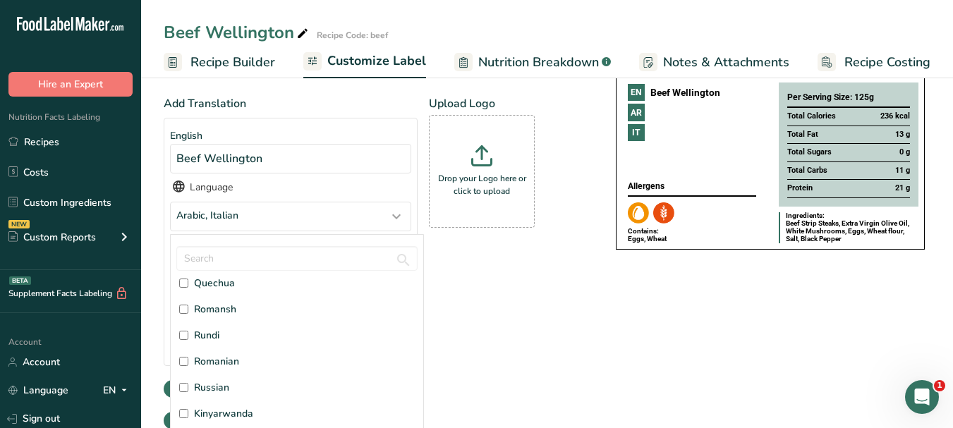
click at [226, 392] on span "Russian" at bounding box center [211, 387] width 35 height 15
click at [188, 392] on input "Russian" at bounding box center [183, 387] width 9 height 9
checkbox input "true"
click at [557, 349] on div "Add Translation English Beef [GEOGRAPHIC_DATA] Language Arabic, Italian, Russia…" at bounding box center [376, 265] width 424 height 341
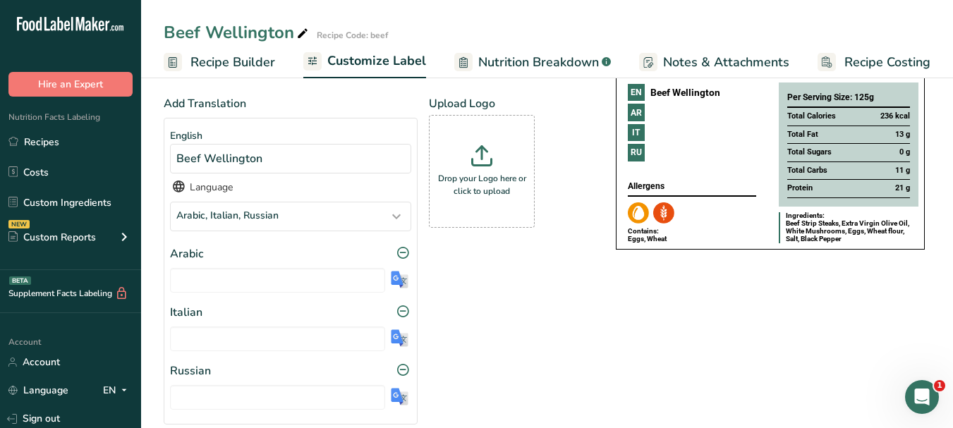
click at [402, 283] on img at bounding box center [400, 280] width 18 height 18
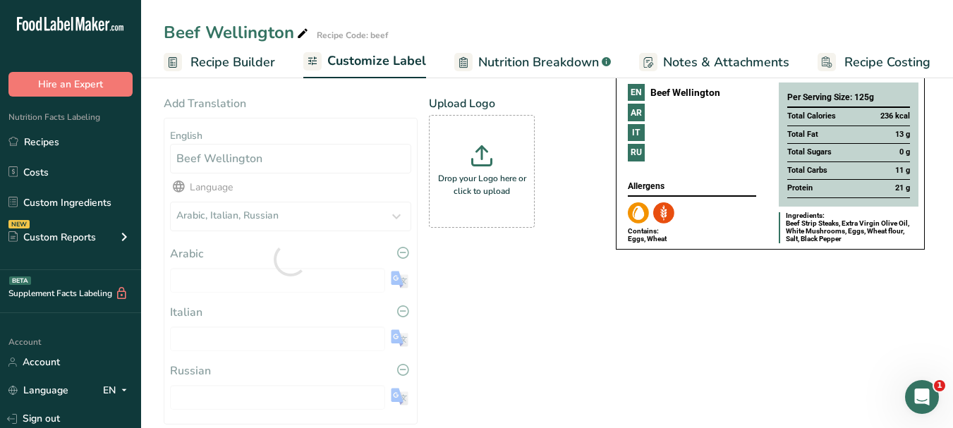
type input "لحم بقري ويلينغتون"
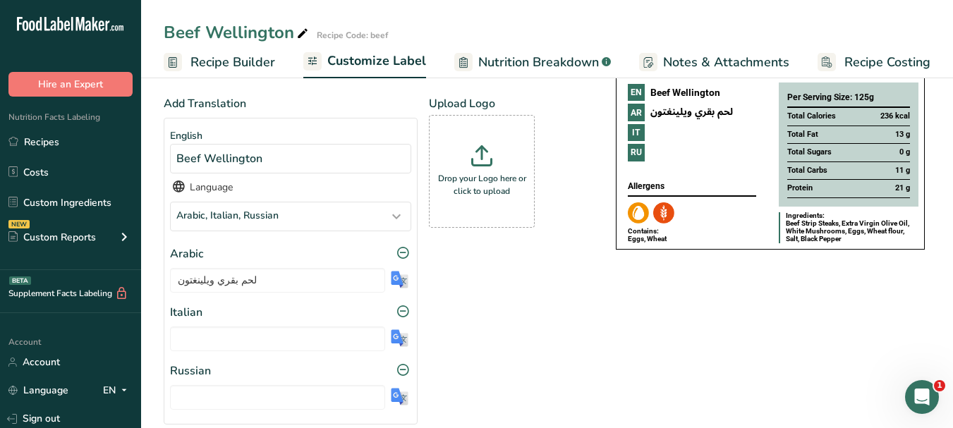
click at [399, 340] on img at bounding box center [400, 339] width 18 height 18
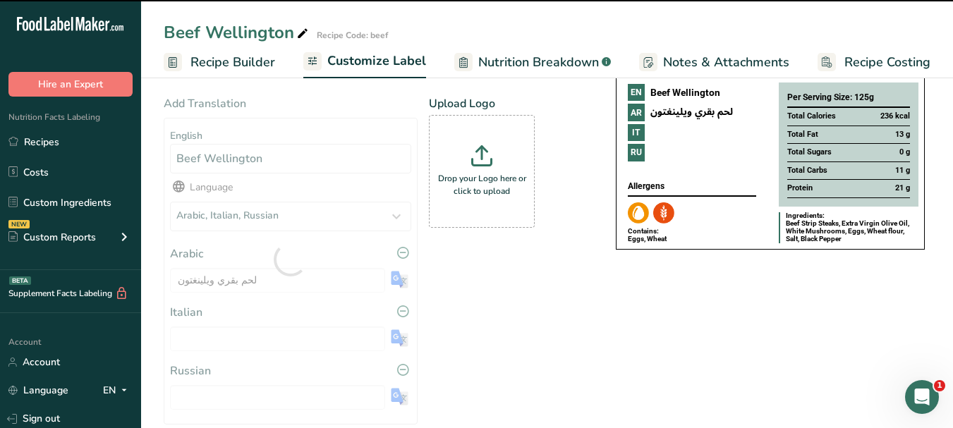
type input "[PERSON_NAME] [GEOGRAPHIC_DATA]"
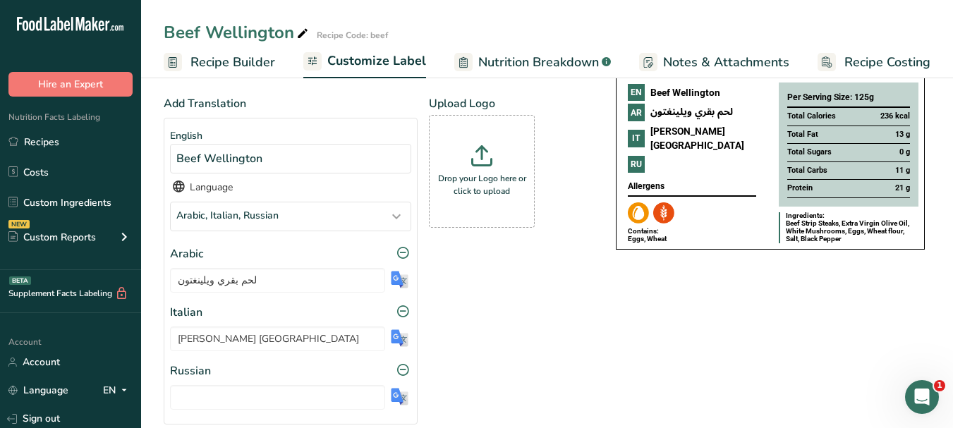
click at [397, 395] on img at bounding box center [400, 397] width 18 height 18
type input "Говядина [PERSON_NAME]"
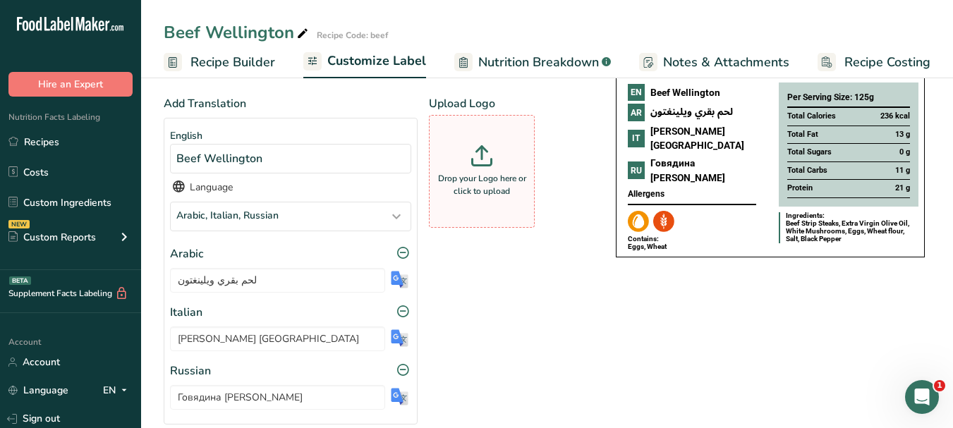
click at [477, 188] on p "Drop your Logo here or click to upload" at bounding box center [482, 184] width 99 height 25
click at [477, 188] on input "Drop your Logo here or click to upload" at bounding box center [482, 171] width 106 height 113
type input "C:\fakepath\Logo_001.png"
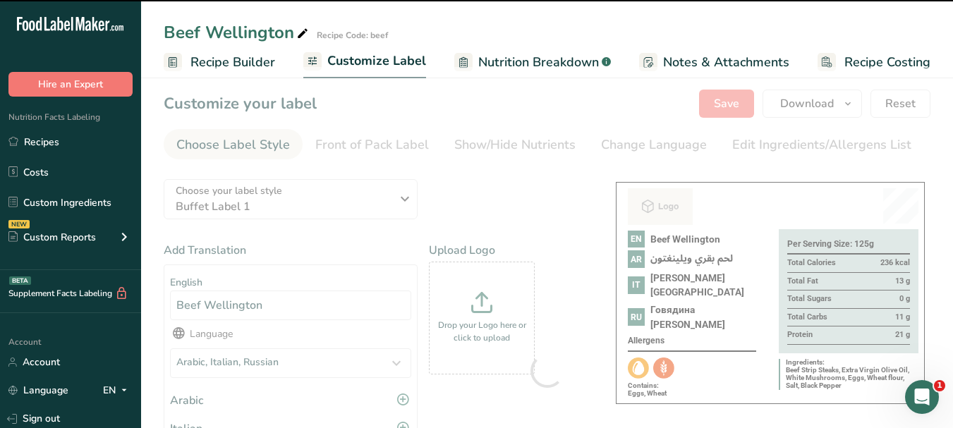
scroll to position [0, 0]
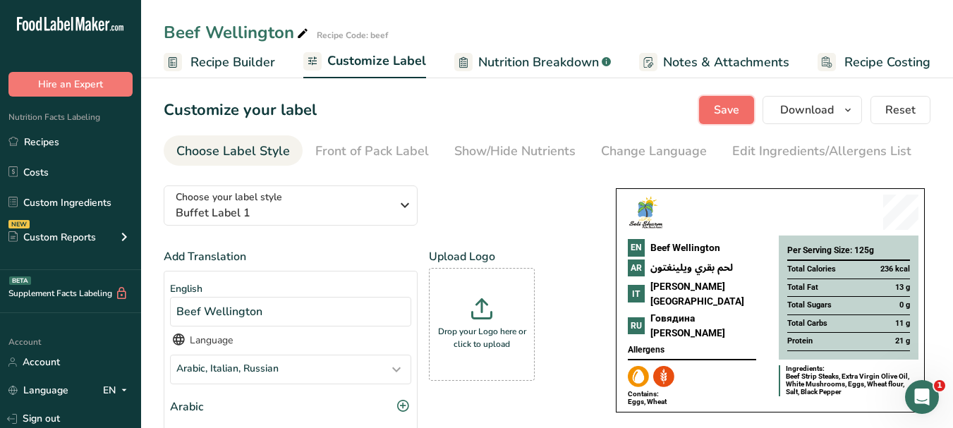
click at [725, 112] on span "Save" at bounding box center [726, 110] width 25 height 17
click at [851, 112] on icon "button" at bounding box center [848, 111] width 11 height 18
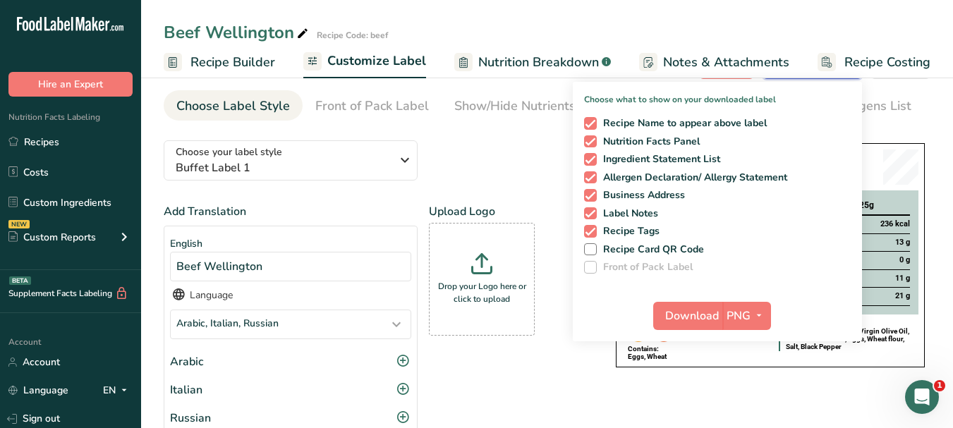
scroll to position [141, 0]
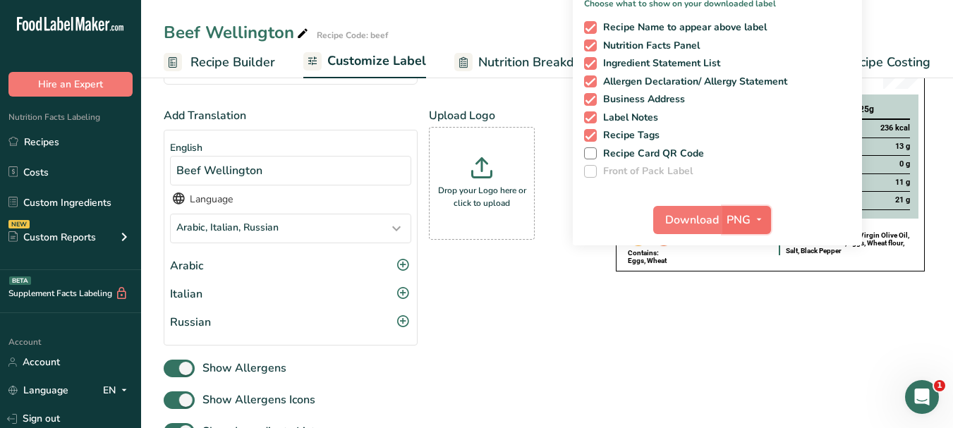
click at [759, 215] on icon "button" at bounding box center [759, 220] width 11 height 18
click at [743, 319] on link "PDF" at bounding box center [748, 318] width 45 height 23
click at [691, 217] on span "Download" at bounding box center [693, 220] width 54 height 17
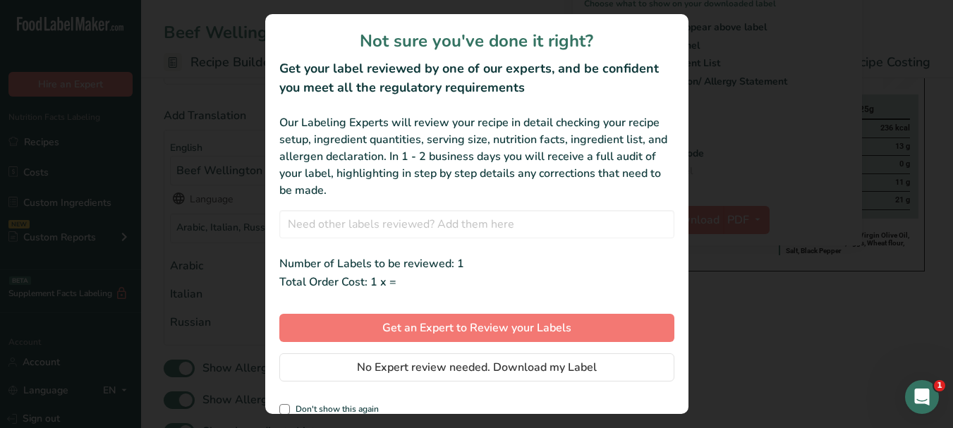
scroll to position [0, 121]
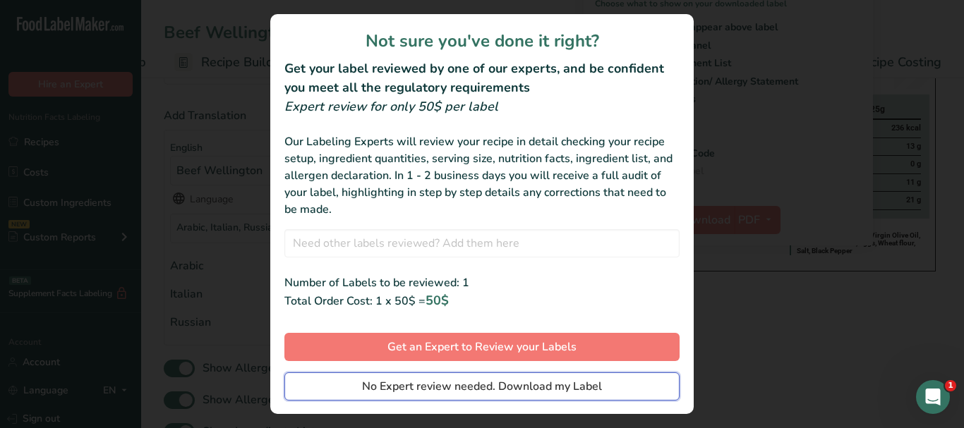
click at [632, 383] on button "No Expert review needed. Download my Label" at bounding box center [481, 387] width 395 height 28
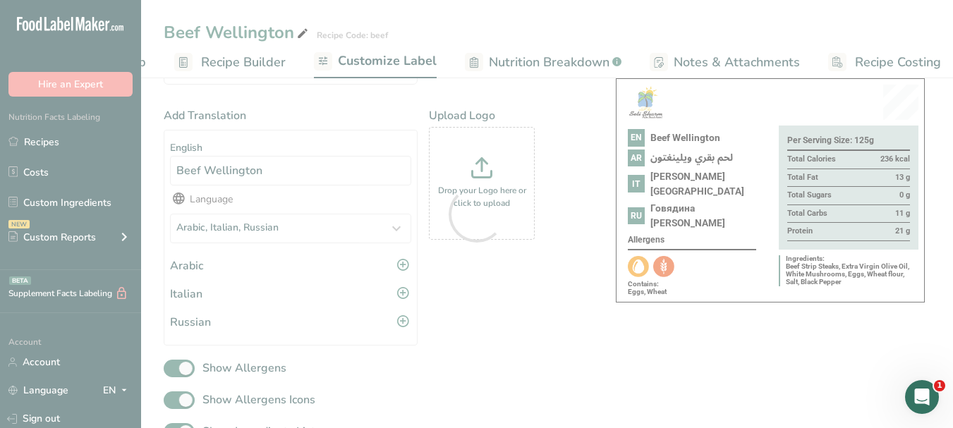
scroll to position [0, 0]
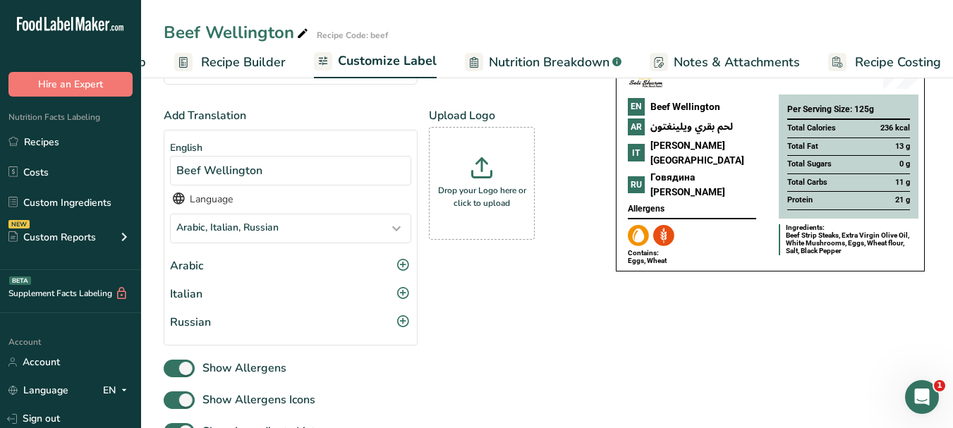
click at [896, 59] on span "Recipe Costing" at bounding box center [898, 62] width 86 height 19
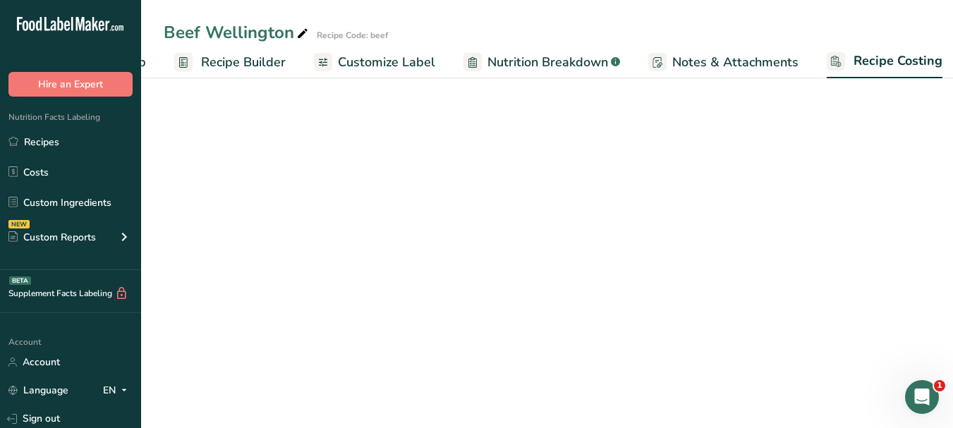
scroll to position [0, 132]
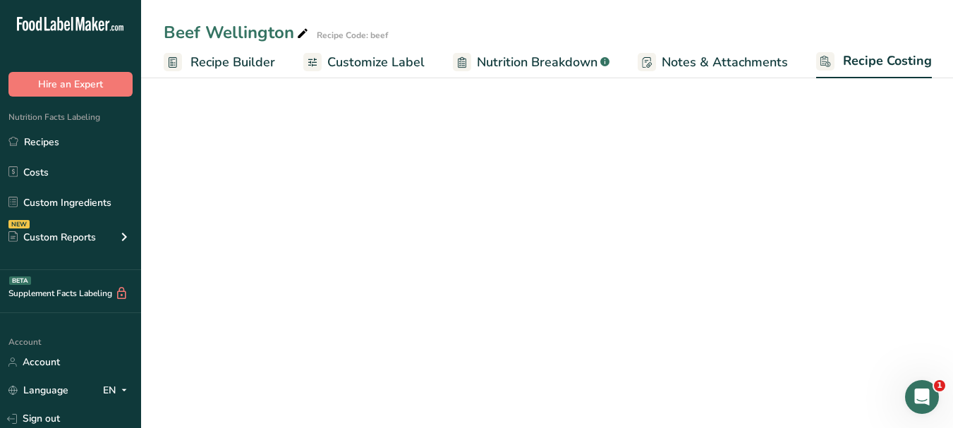
select select "1"
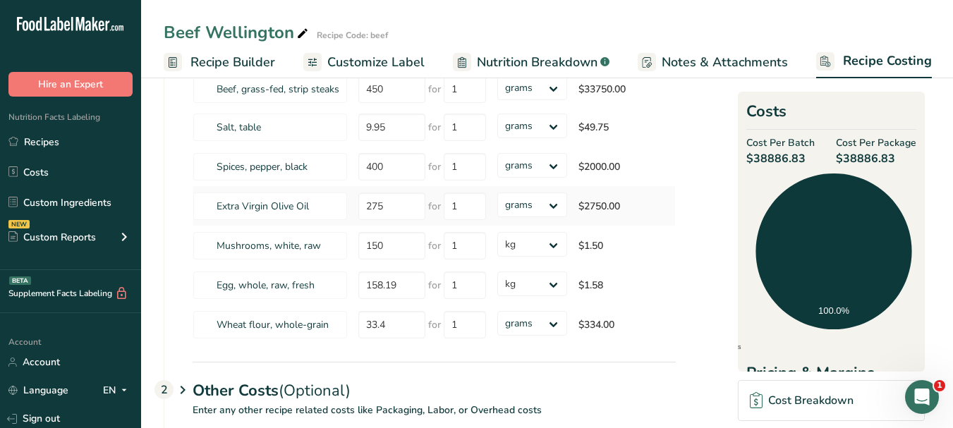
scroll to position [0, 0]
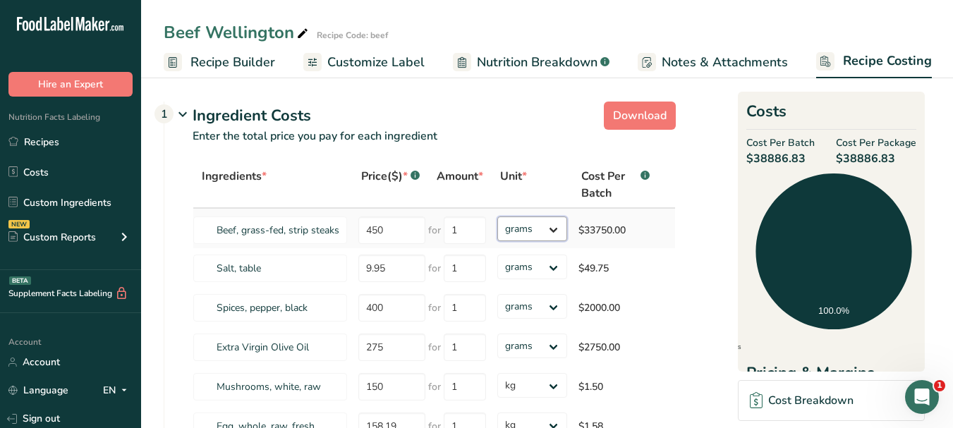
click at [546, 231] on select "grams kg mg mcg lb oz" at bounding box center [533, 229] width 70 height 25
select select "1"
click at [498, 217] on select "grams kg mg mcg lb oz" at bounding box center [533, 229] width 70 height 25
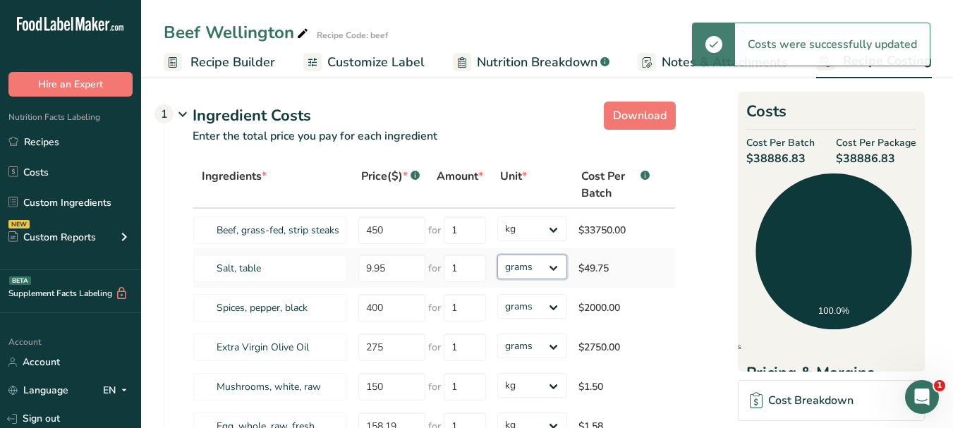
click at [559, 265] on select "grams kg mg mcg lb oz" at bounding box center [533, 267] width 70 height 25
select select "1"
click at [498, 255] on select "grams kg mg mcg lb oz" at bounding box center [533, 267] width 70 height 25
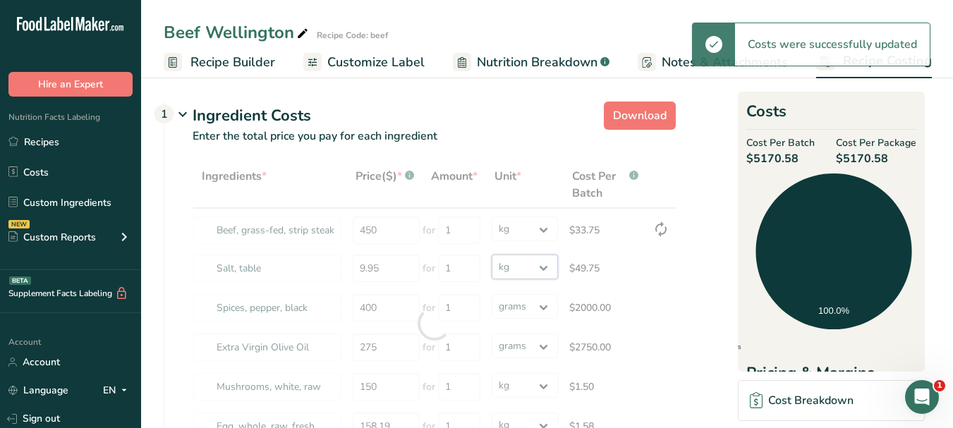
select select
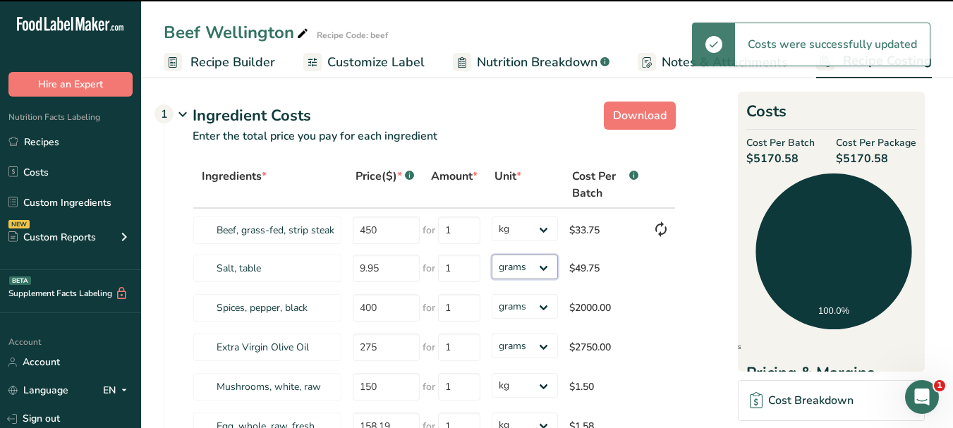
scroll to position [71, 0]
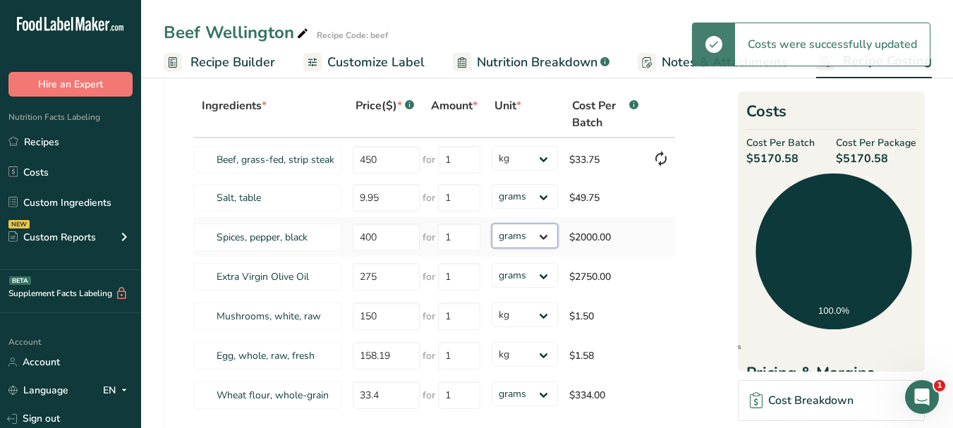
click at [537, 237] on select "grams kg mg mcg lb oz" at bounding box center [525, 236] width 66 height 25
select select "1"
click at [492, 224] on select "grams kg mg mcg lb oz" at bounding box center [525, 236] width 66 height 25
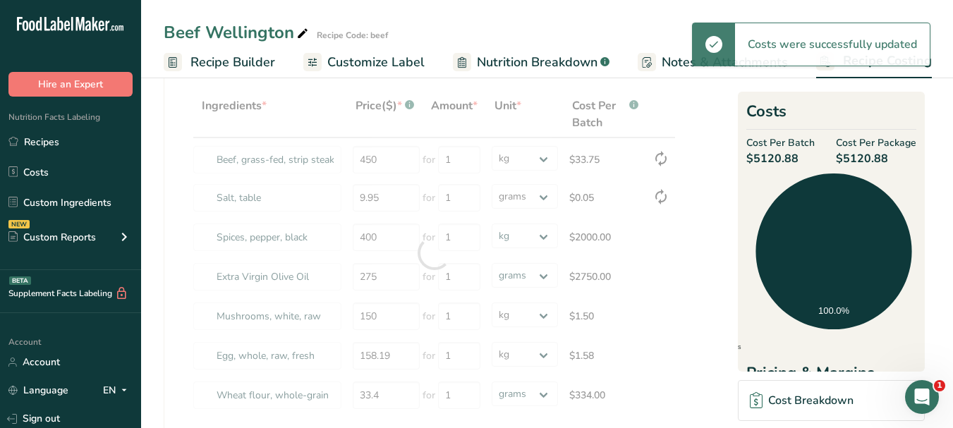
select select "1"
select select
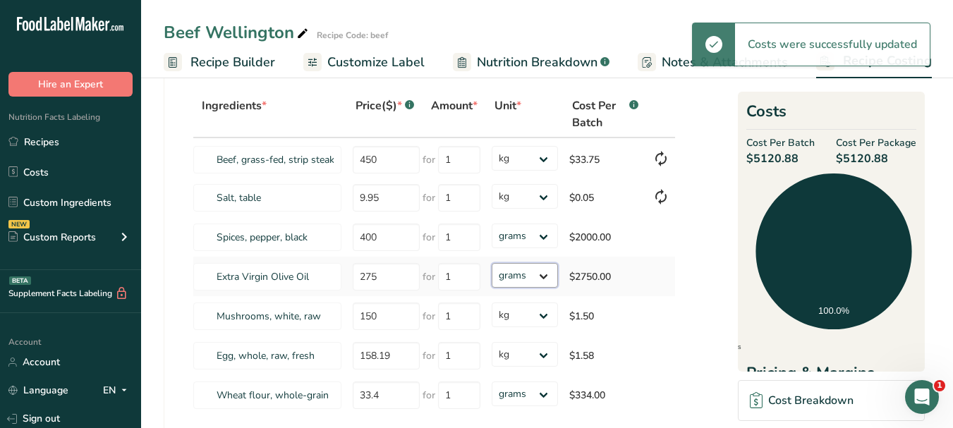
click at [542, 278] on select "grams kg mg mcg lb oz" at bounding box center [525, 275] width 66 height 25
select select "1"
click at [492, 263] on select "grams kg mg mcg lb oz" at bounding box center [525, 275] width 66 height 25
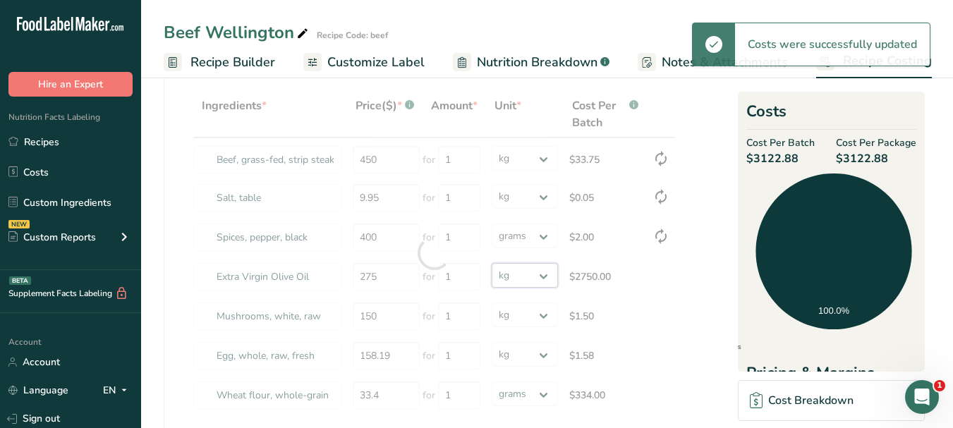
scroll to position [212, 0]
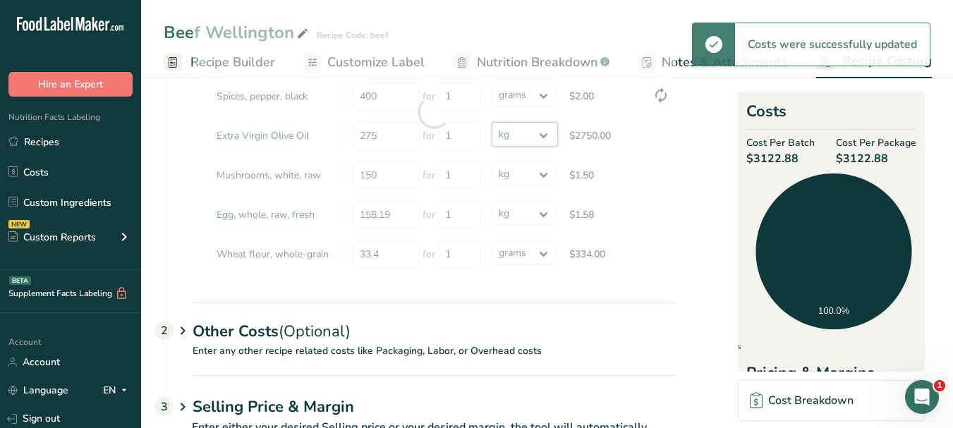
select select "1"
select select
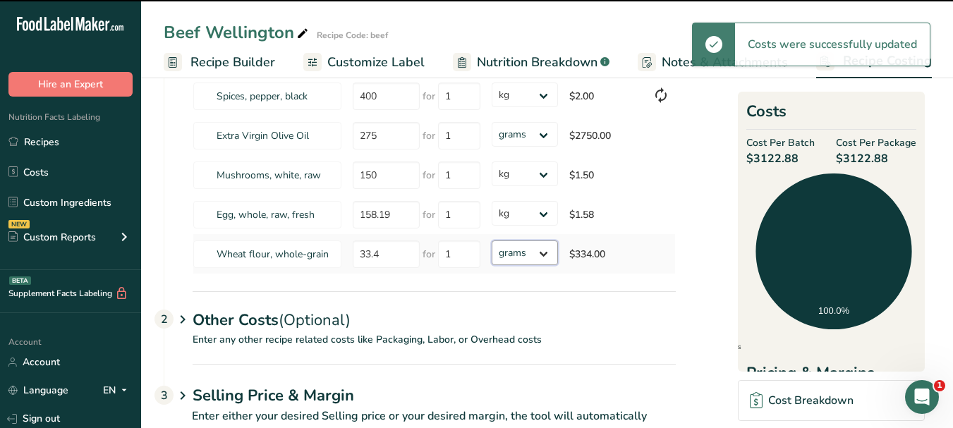
click at [543, 256] on select "grams kg mg mcg lb oz" at bounding box center [525, 253] width 66 height 25
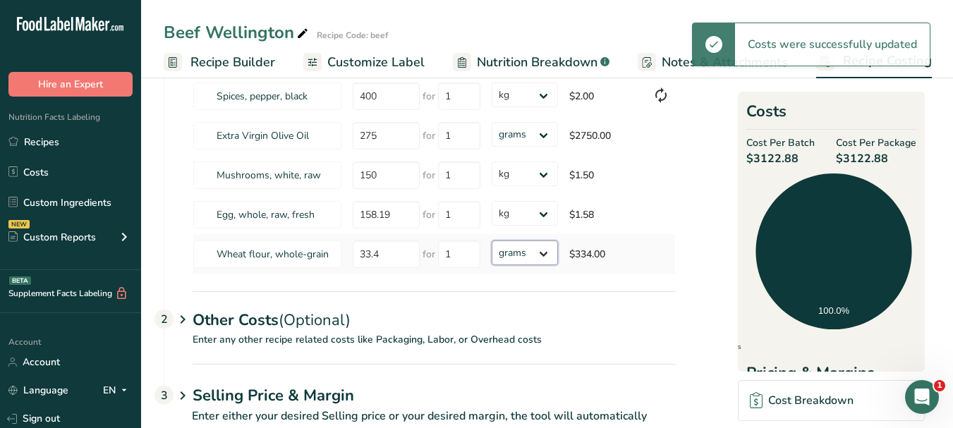
select select "1"
click at [492, 241] on select "grams kg mg mcg lb oz" at bounding box center [525, 253] width 66 height 25
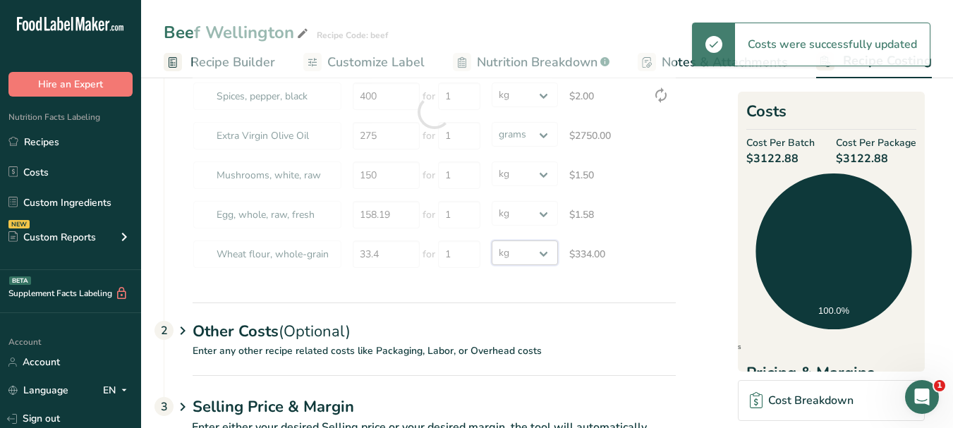
select select "1"
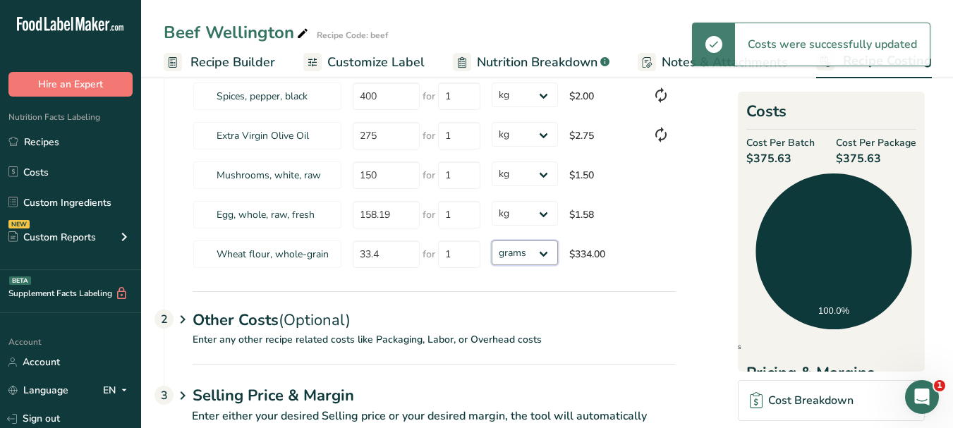
select select "1"
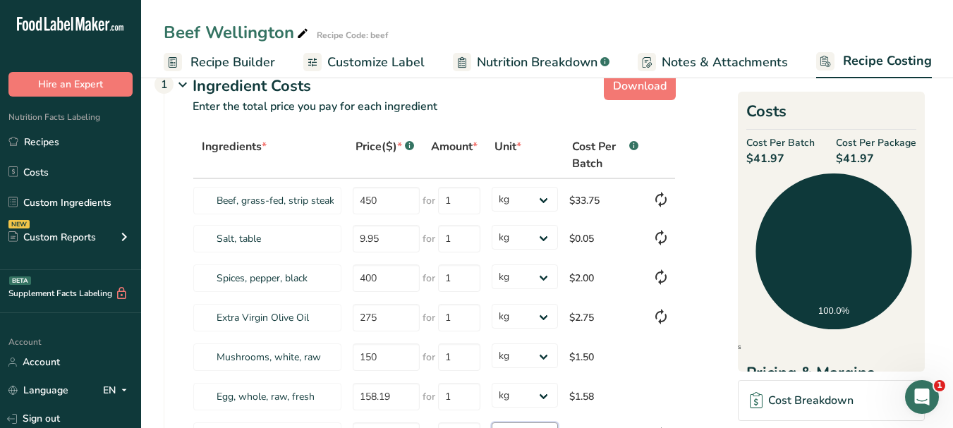
scroll to position [0, 0]
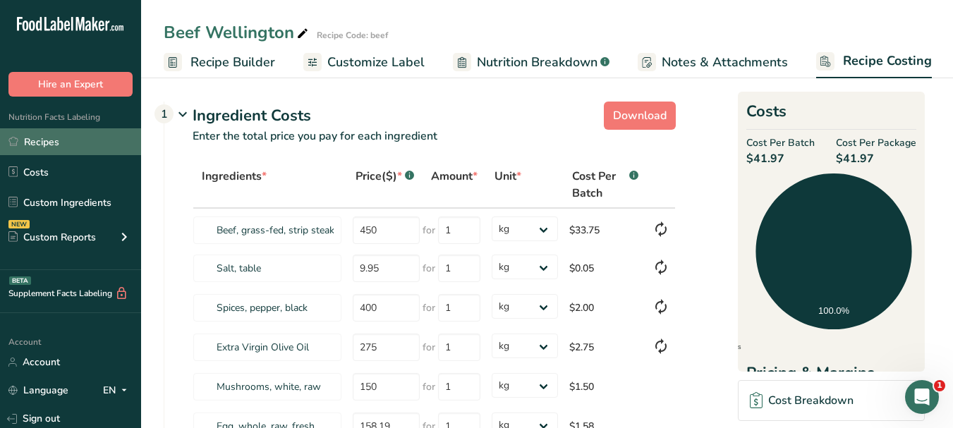
click at [63, 137] on link "Recipes" at bounding box center [70, 141] width 141 height 27
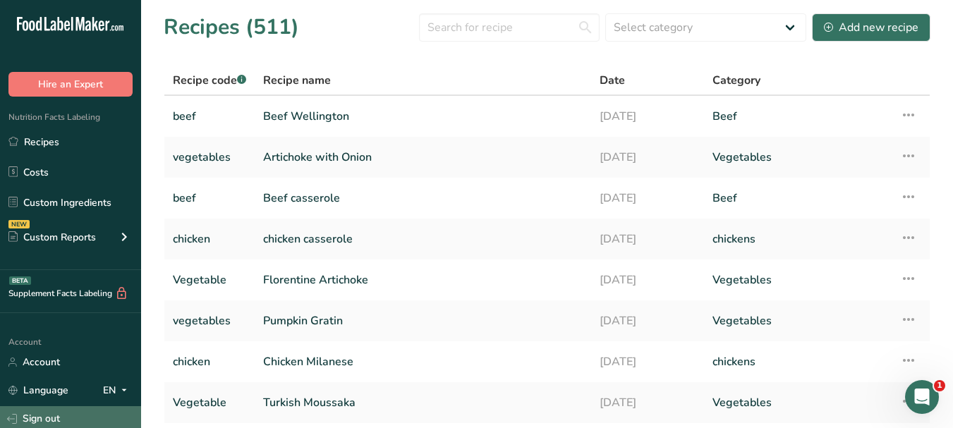
click at [54, 416] on link "Sign out" at bounding box center [70, 419] width 141 height 25
